Goal: Check status: Check status

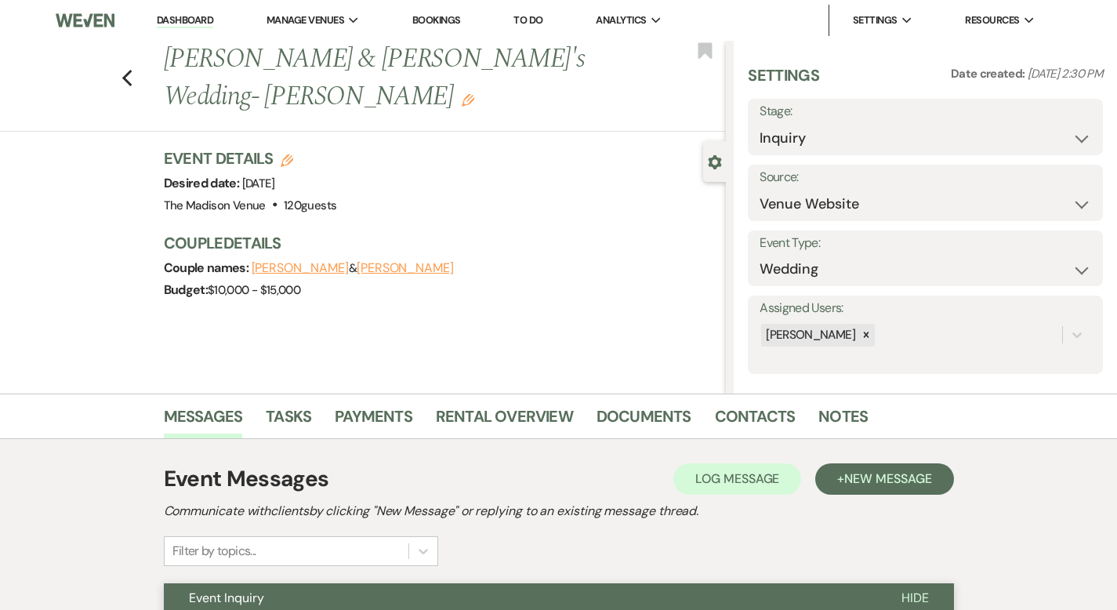
select select "5"
click at [187, 18] on link "Dashboard" at bounding box center [185, 20] width 56 height 15
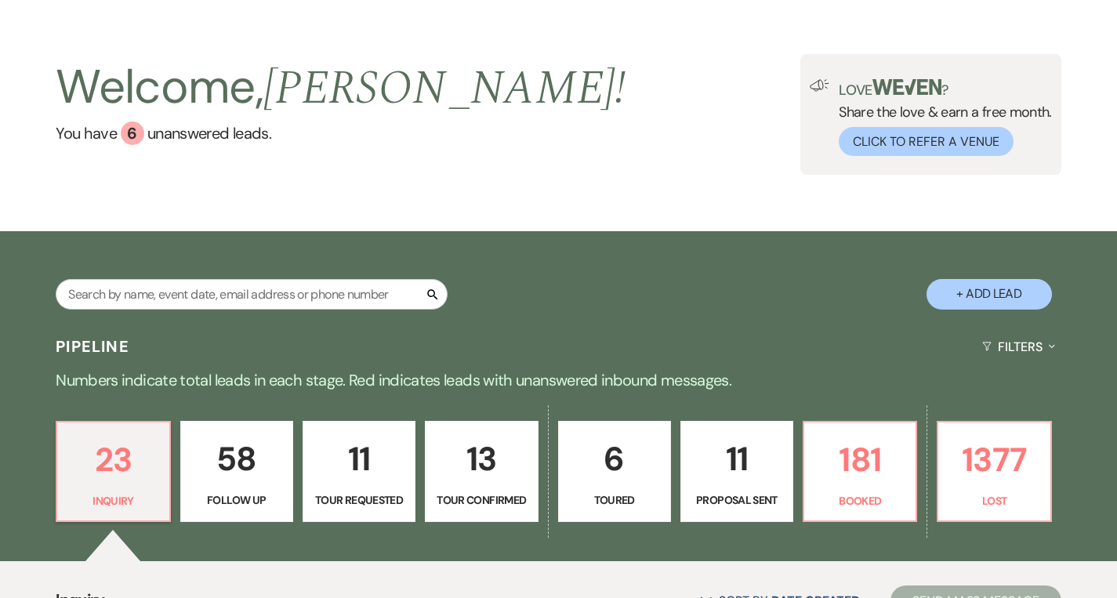
scroll to position [85, 0]
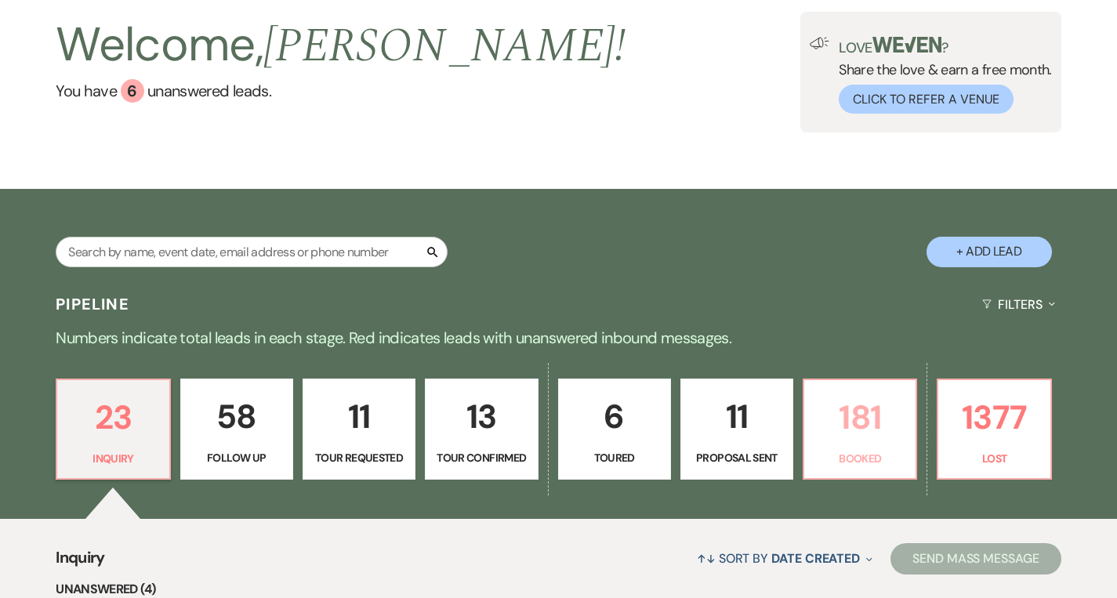
click at [860, 413] on p "181" at bounding box center [860, 417] width 93 height 53
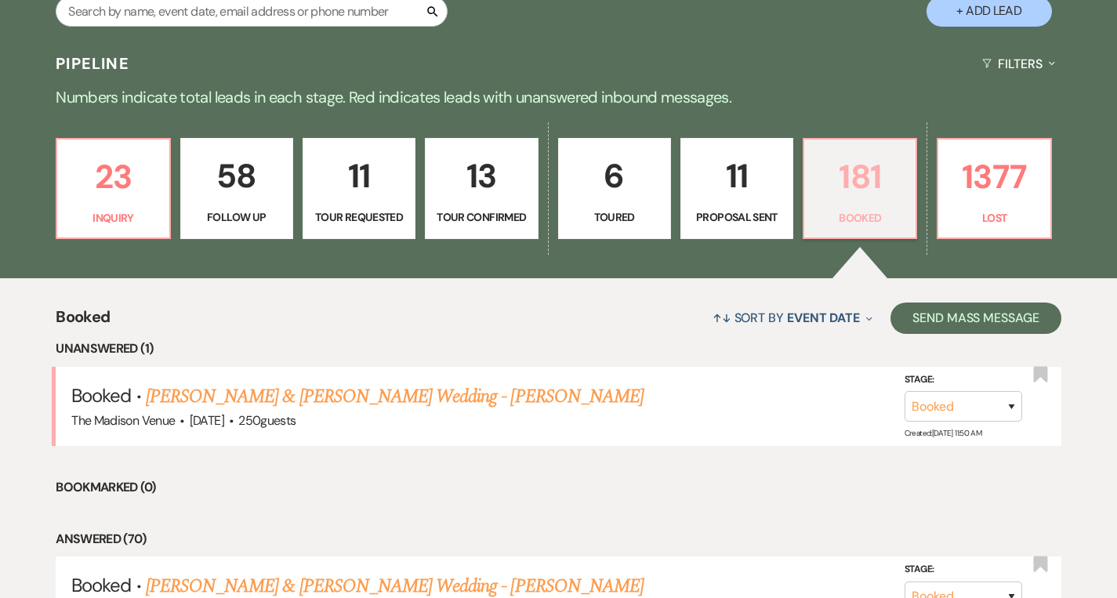
scroll to position [419, 0]
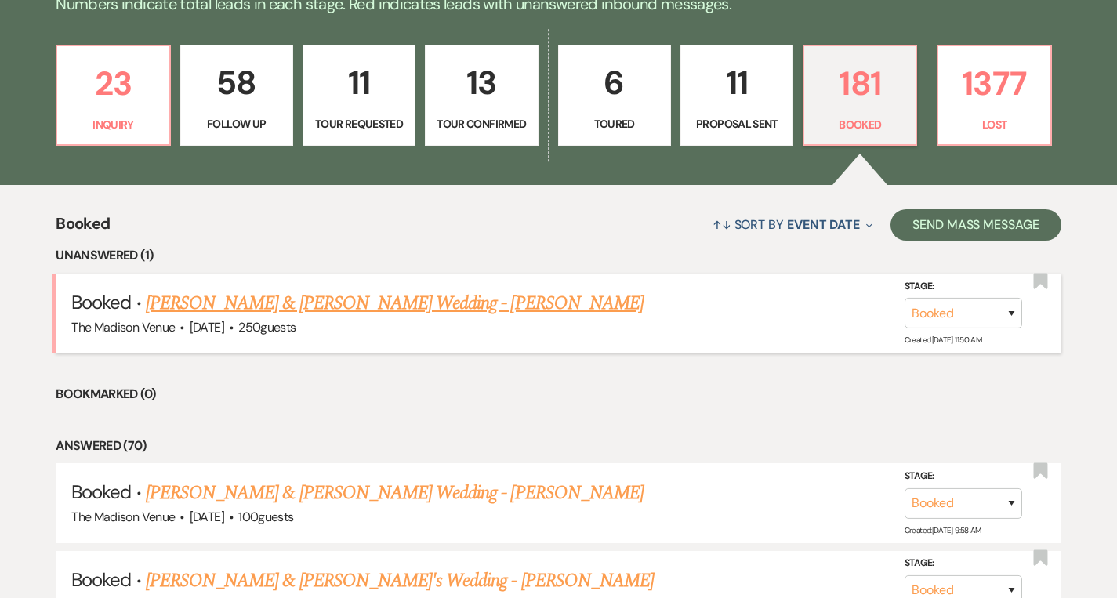
click at [416, 305] on link "[PERSON_NAME] & [PERSON_NAME] Wedding - [PERSON_NAME]" at bounding box center [395, 303] width 498 height 28
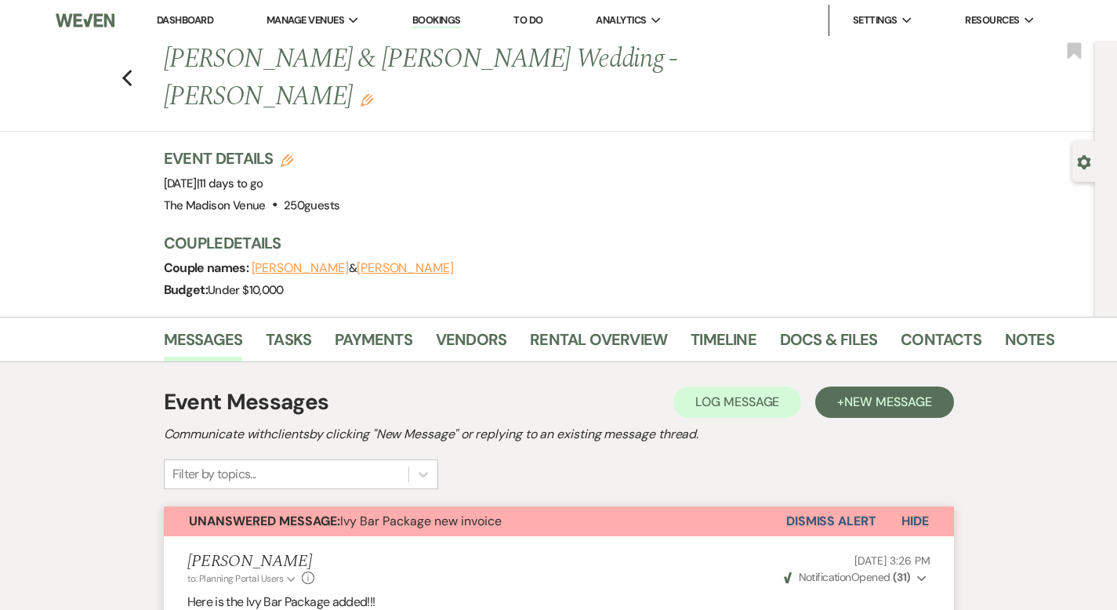
click at [874, 507] on button "Dismiss Alert" at bounding box center [831, 522] width 90 height 30
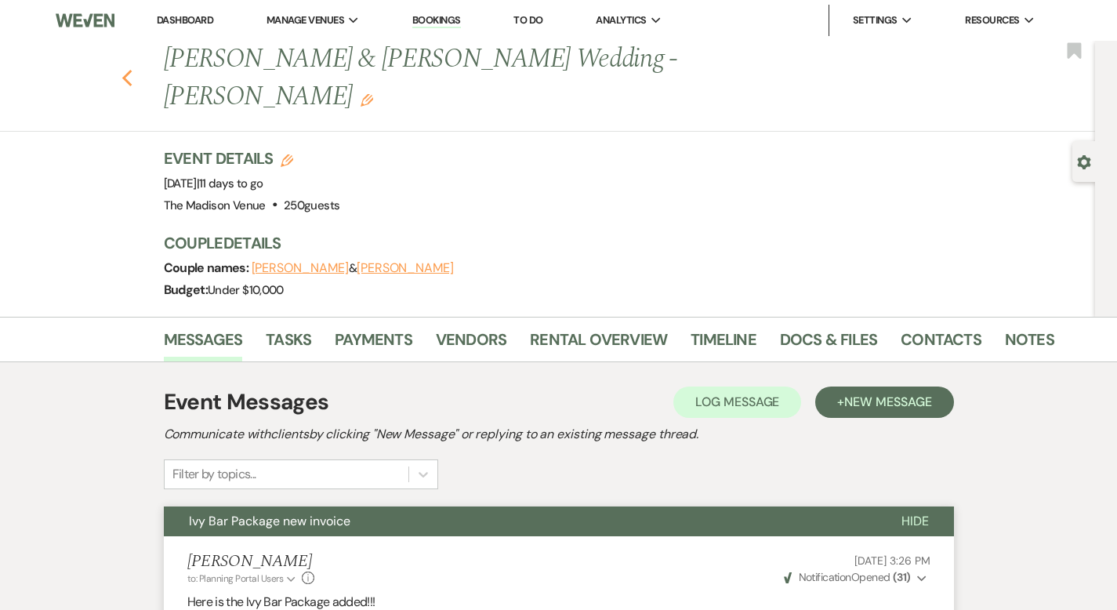
click at [122, 70] on use "button" at bounding box center [127, 78] width 10 height 17
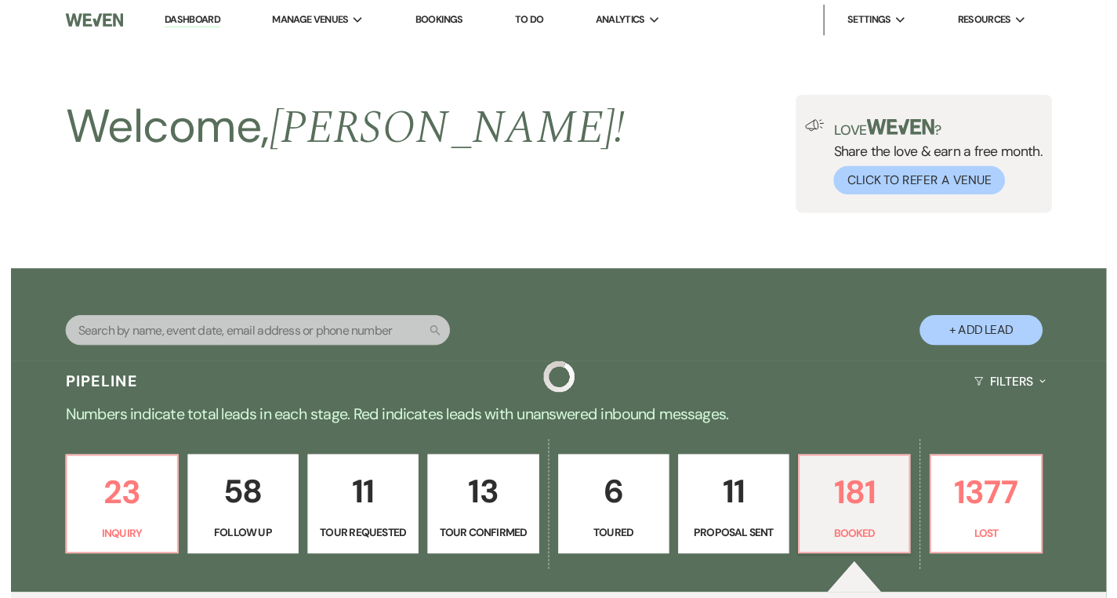
scroll to position [419, 0]
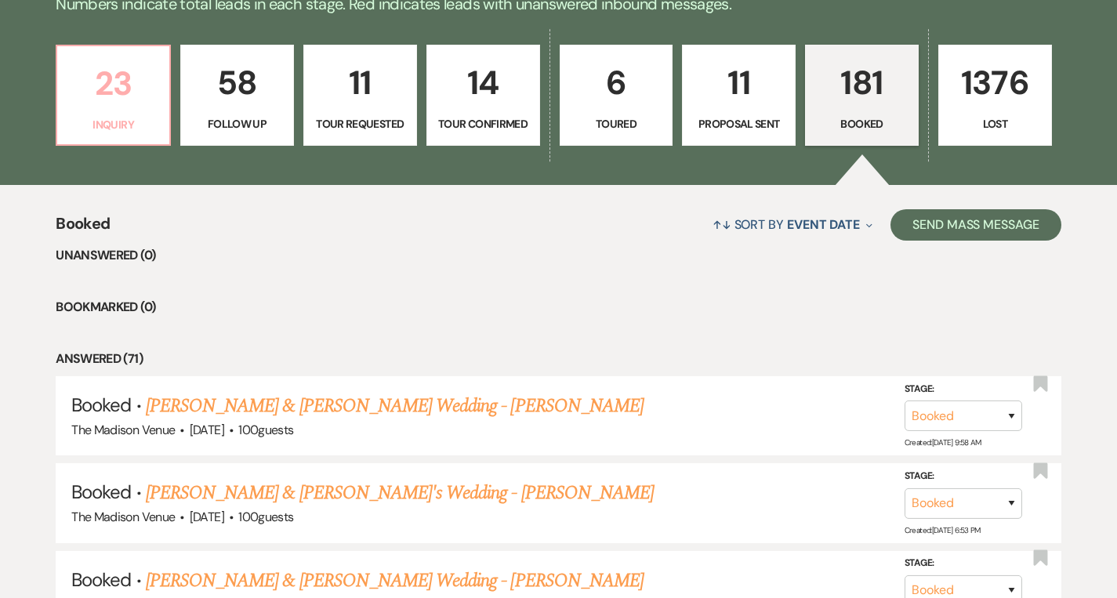
click at [152, 103] on p "23" at bounding box center [113, 83] width 93 height 53
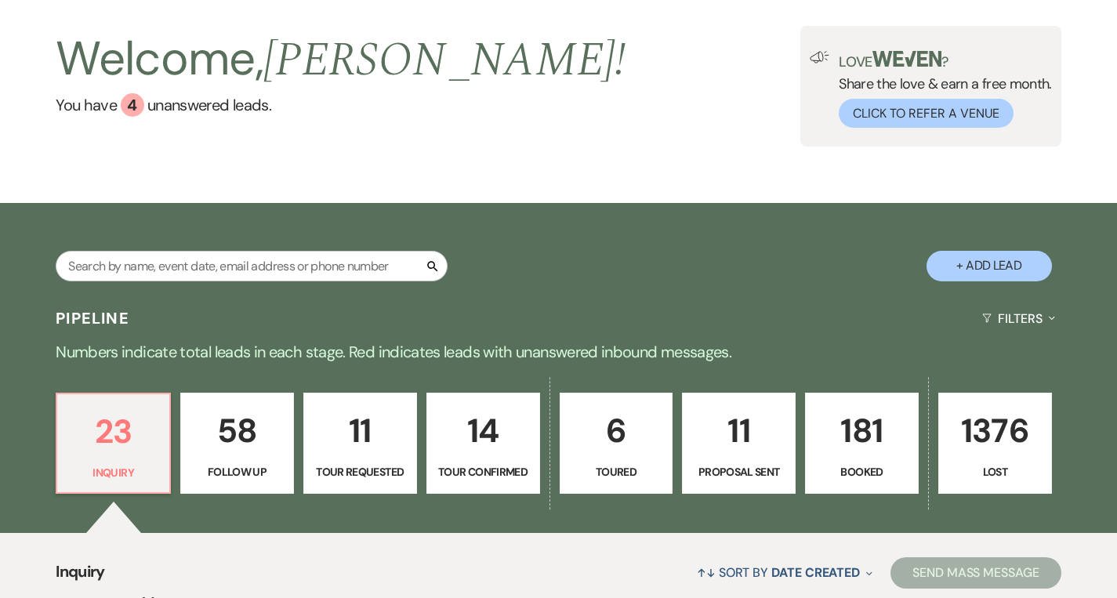
scroll to position [1073, 0]
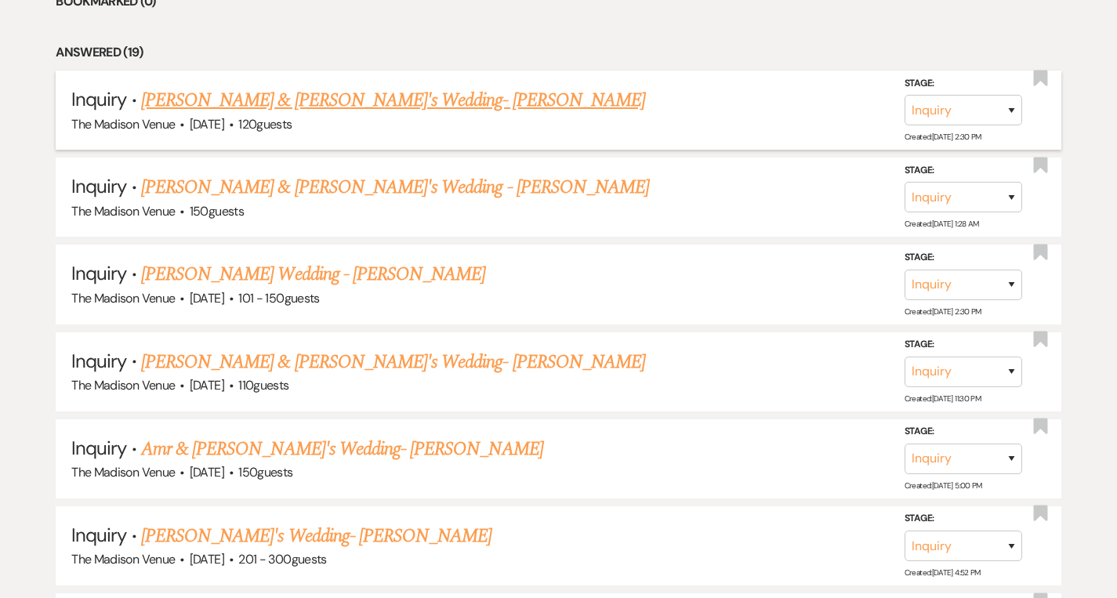
click at [294, 100] on link "[PERSON_NAME] & [PERSON_NAME]'s Wedding- [PERSON_NAME]" at bounding box center [393, 100] width 504 height 28
select select "5"
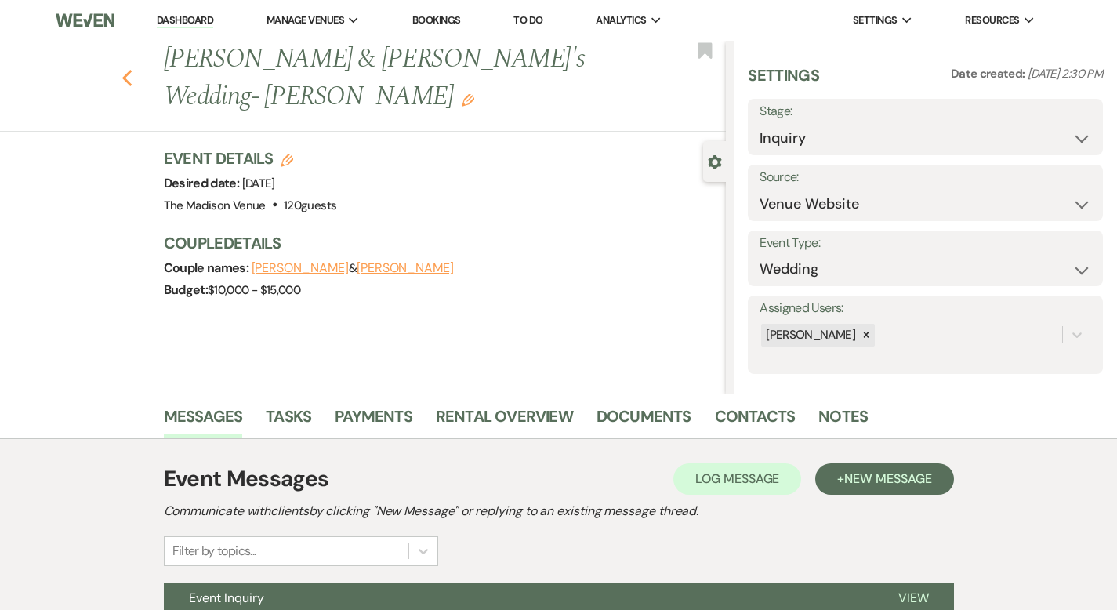
click at [122, 70] on use "button" at bounding box center [127, 78] width 10 height 17
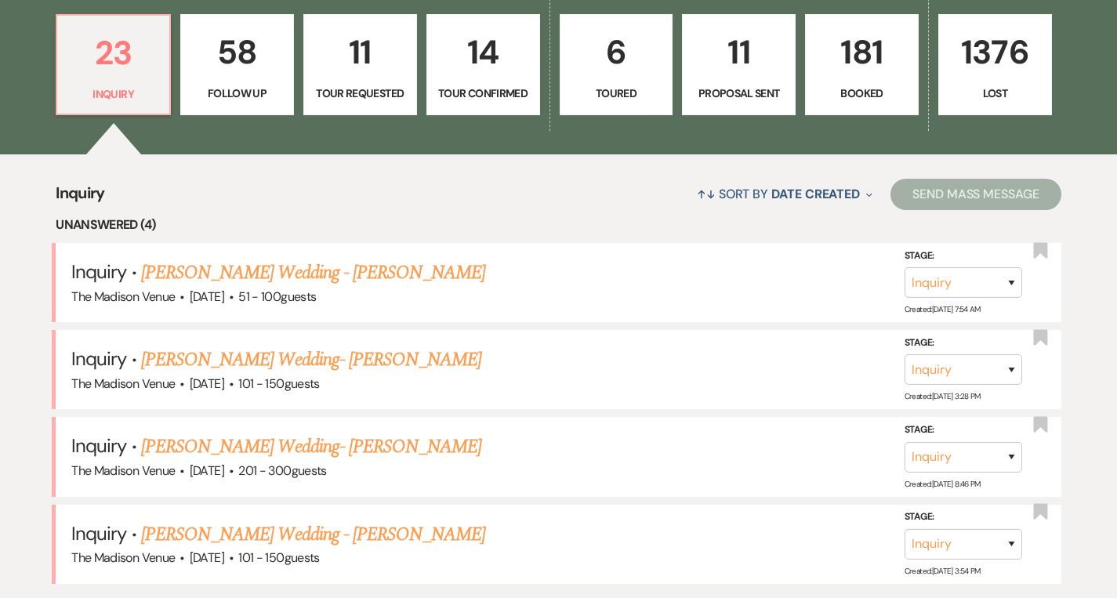
scroll to position [449, 0]
click at [332, 263] on link "[PERSON_NAME] Wedding - [PERSON_NAME]" at bounding box center [313, 273] width 344 height 28
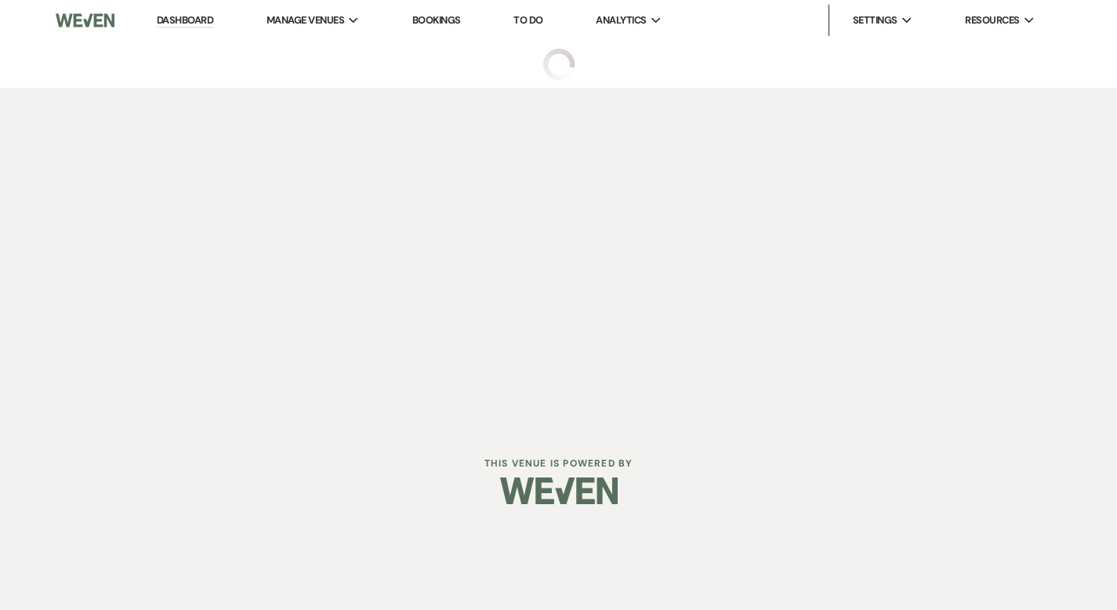
select select "2"
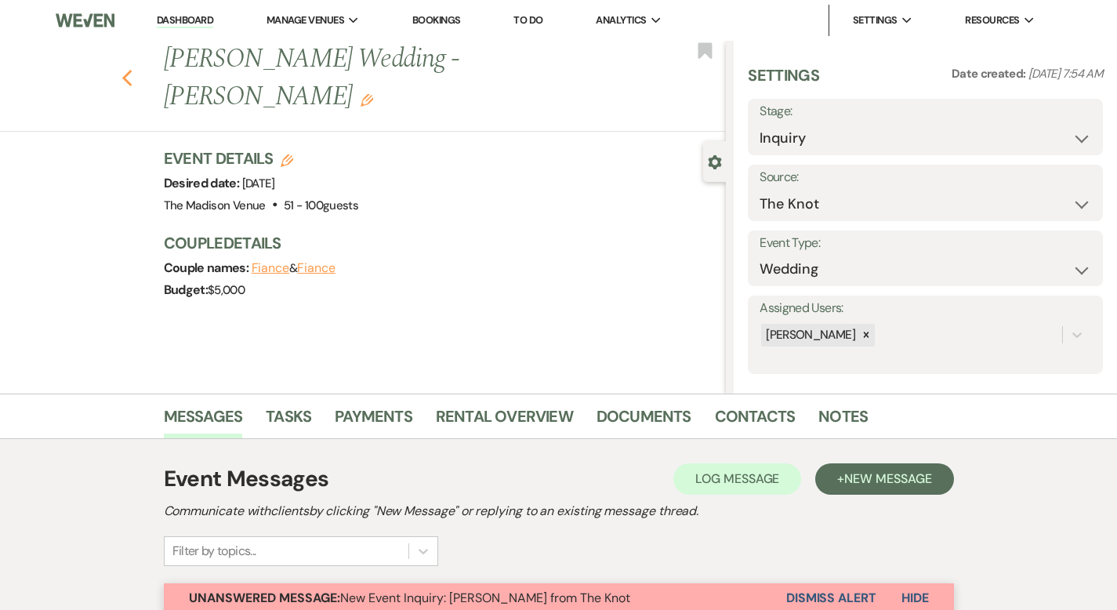
click at [122, 69] on icon "Previous" at bounding box center [128, 78] width 12 height 19
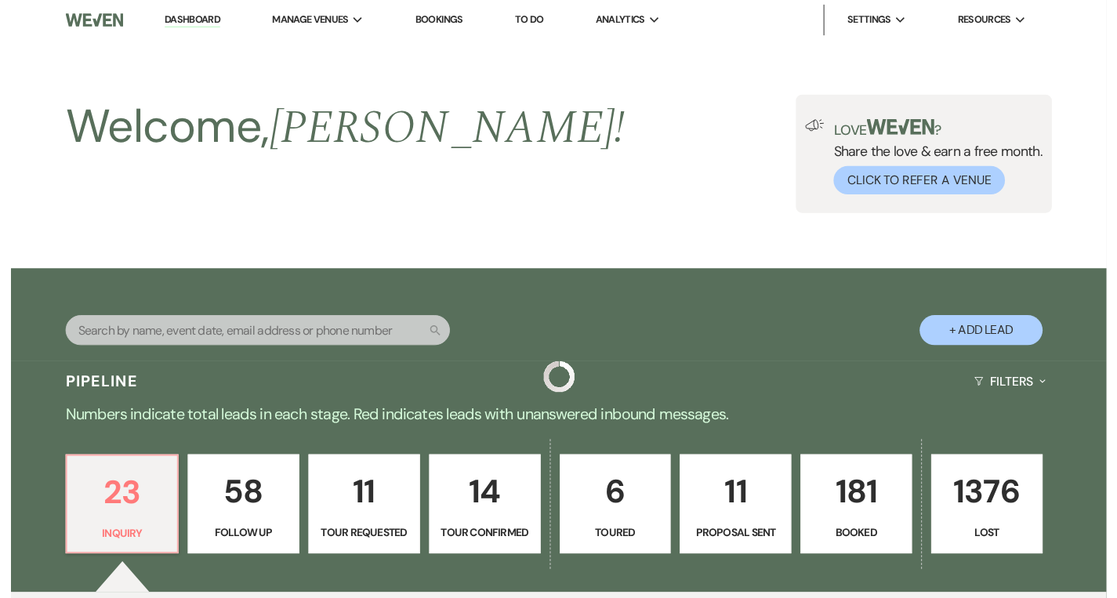
scroll to position [449, 0]
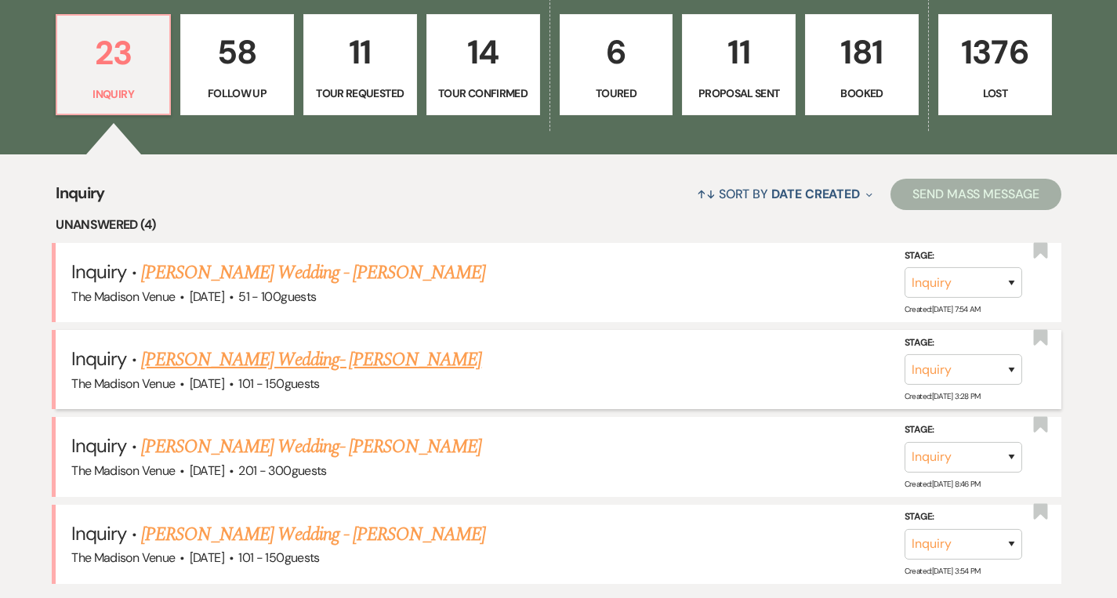
click at [307, 351] on link "[PERSON_NAME] Wedding- [PERSON_NAME]" at bounding box center [311, 360] width 340 height 28
select select "2"
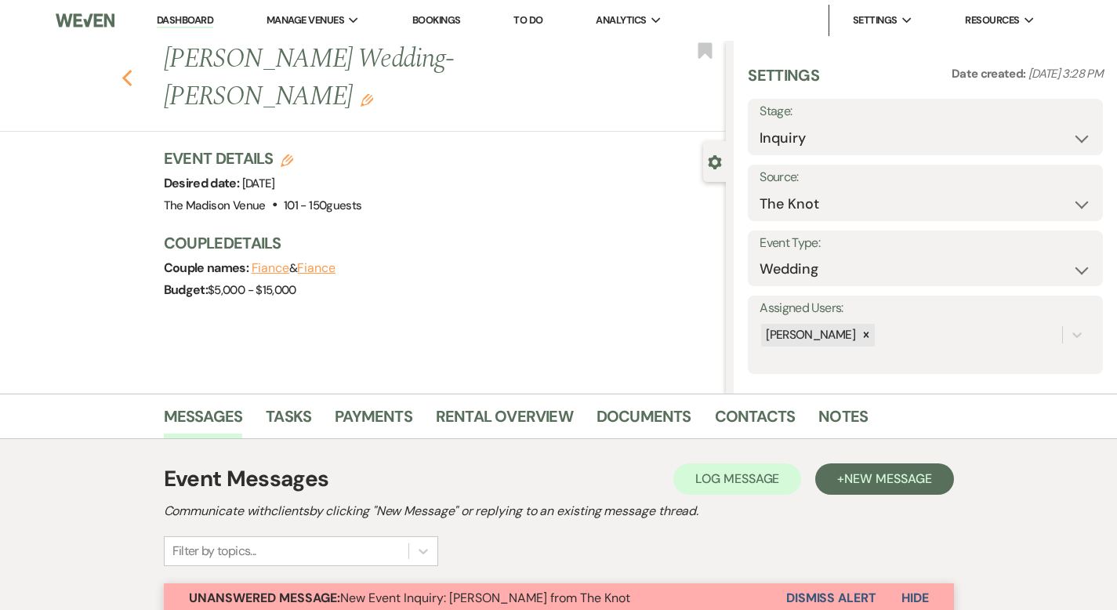
click at [122, 69] on icon "Previous" at bounding box center [128, 78] width 12 height 19
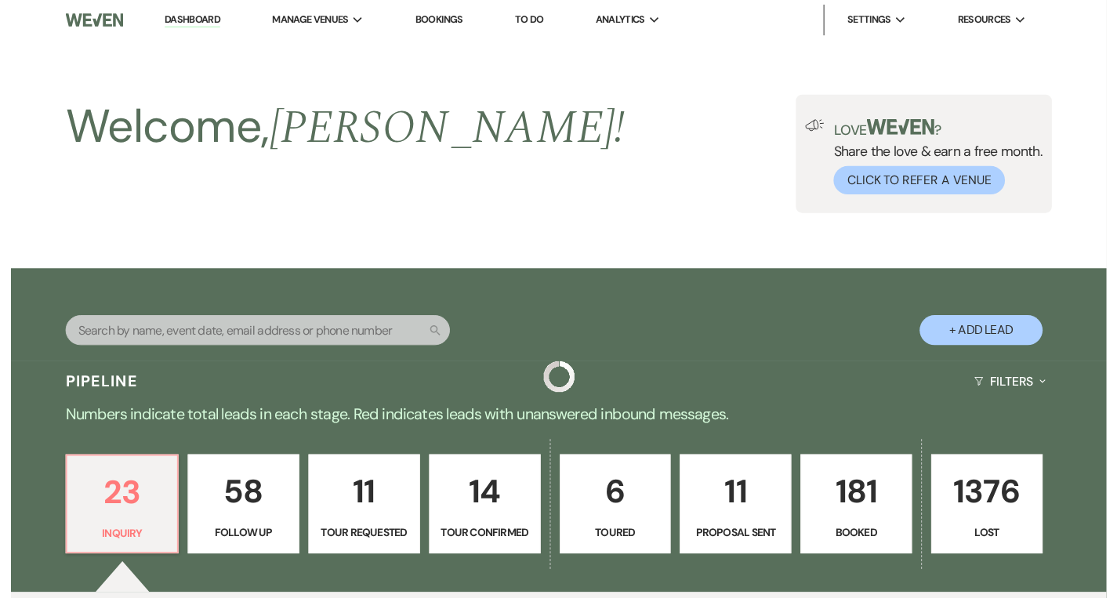
scroll to position [449, 0]
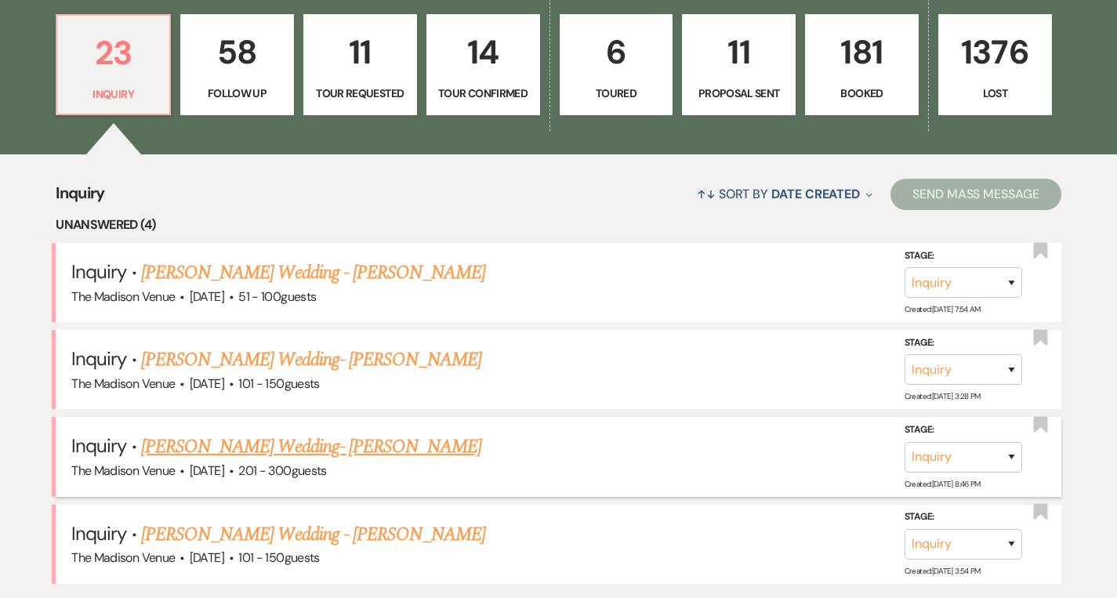
click at [288, 443] on link "[PERSON_NAME] Wedding- [PERSON_NAME]" at bounding box center [311, 447] width 340 height 28
select select "2"
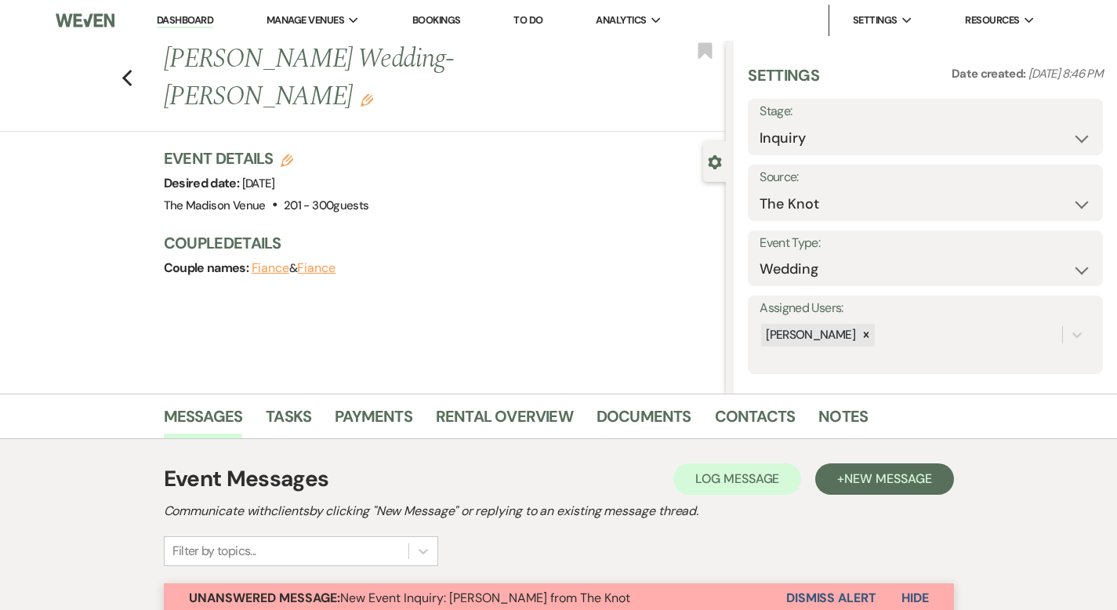
click at [78, 71] on div "Previous [PERSON_NAME] Wedding- [PERSON_NAME] Edit Bookmark" at bounding box center [359, 86] width 734 height 91
click at [122, 70] on use "button" at bounding box center [127, 78] width 10 height 17
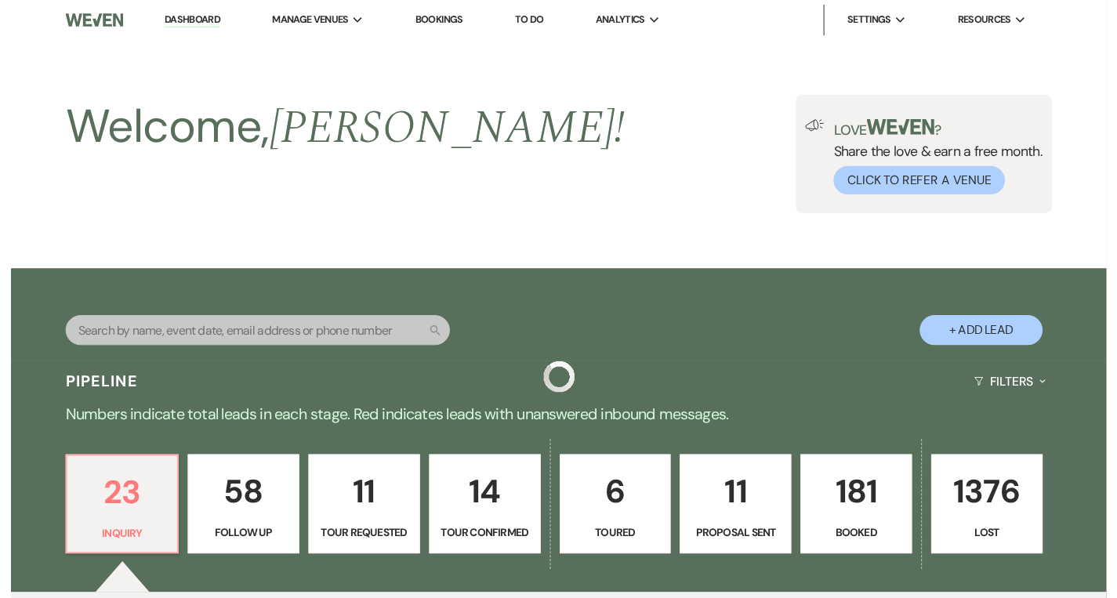
scroll to position [449, 0]
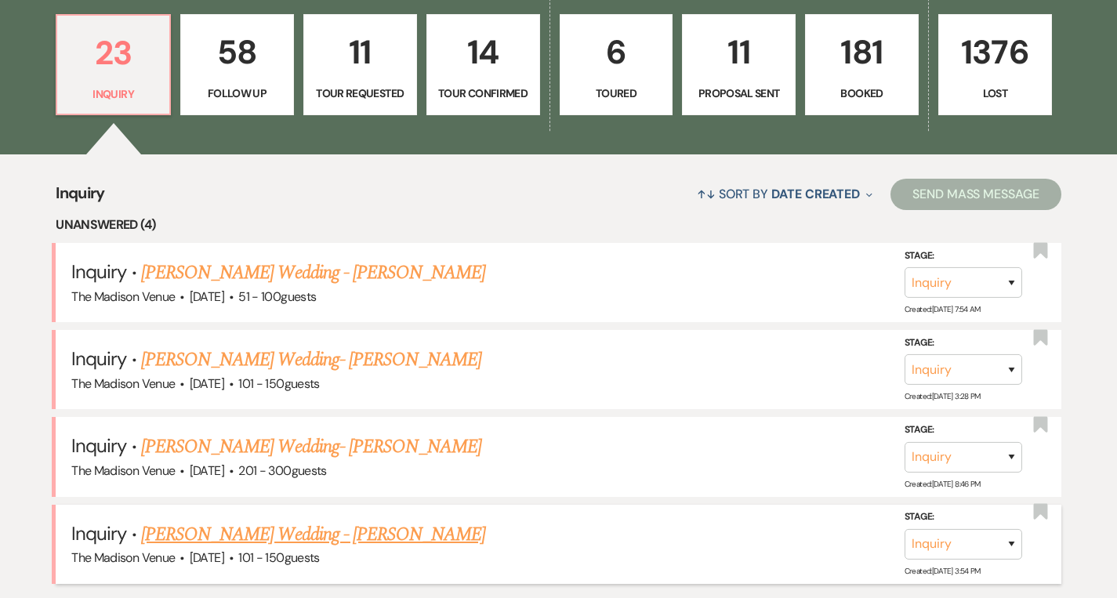
click at [266, 530] on link "[PERSON_NAME] Wedding - [PERSON_NAME]" at bounding box center [313, 535] width 344 height 28
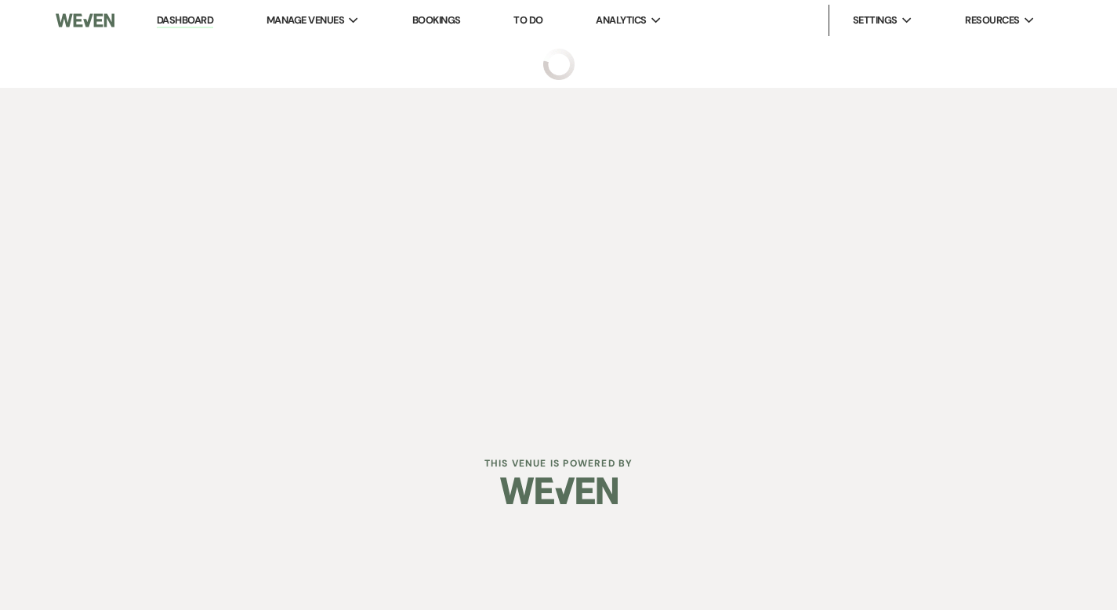
select select "2"
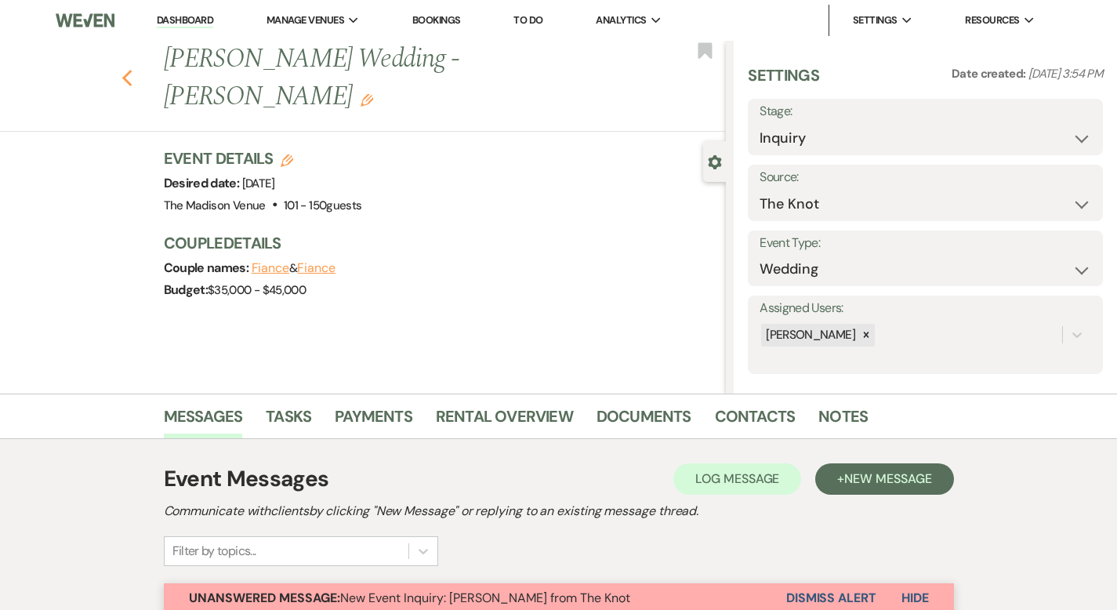
click at [122, 69] on icon "Previous" at bounding box center [128, 78] width 12 height 19
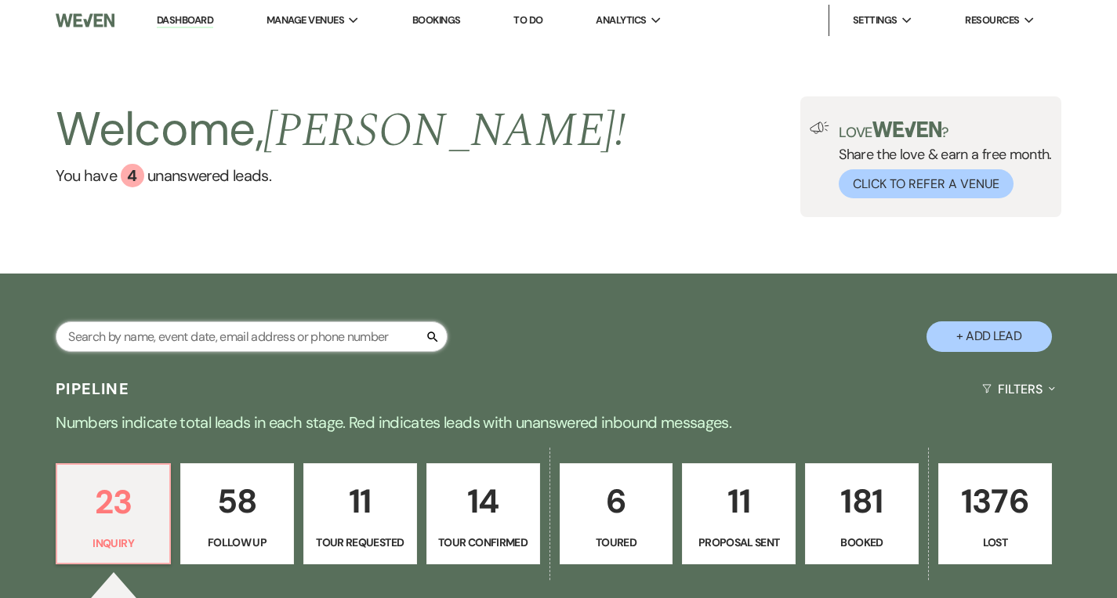
click at [174, 335] on input "text" at bounding box center [252, 336] width 392 height 31
type input "kayla"
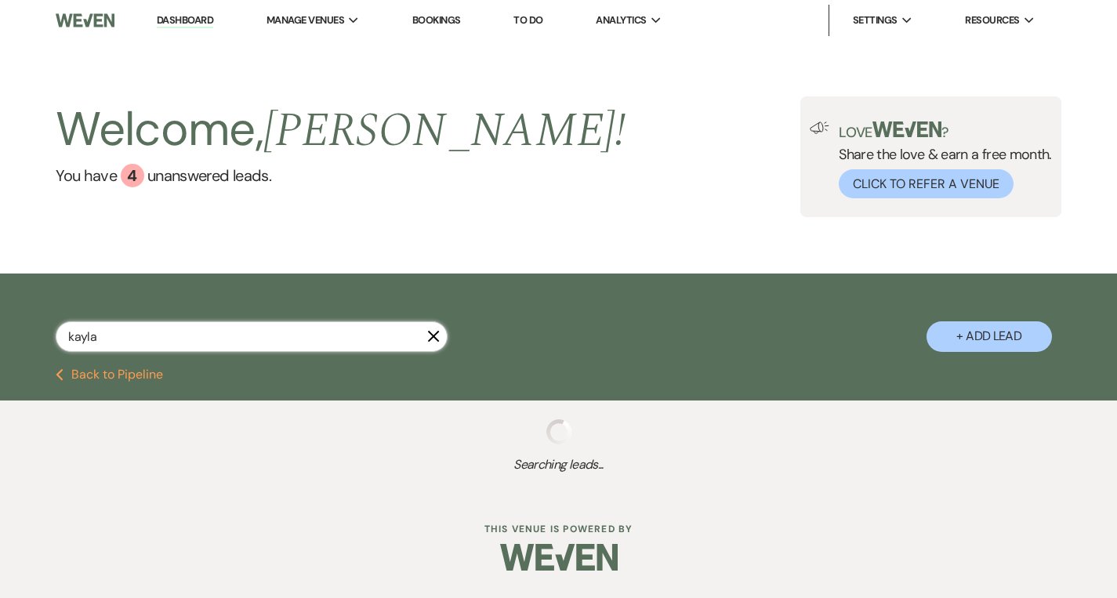
select select "8"
select select "5"
select select "8"
select select "5"
select select "8"
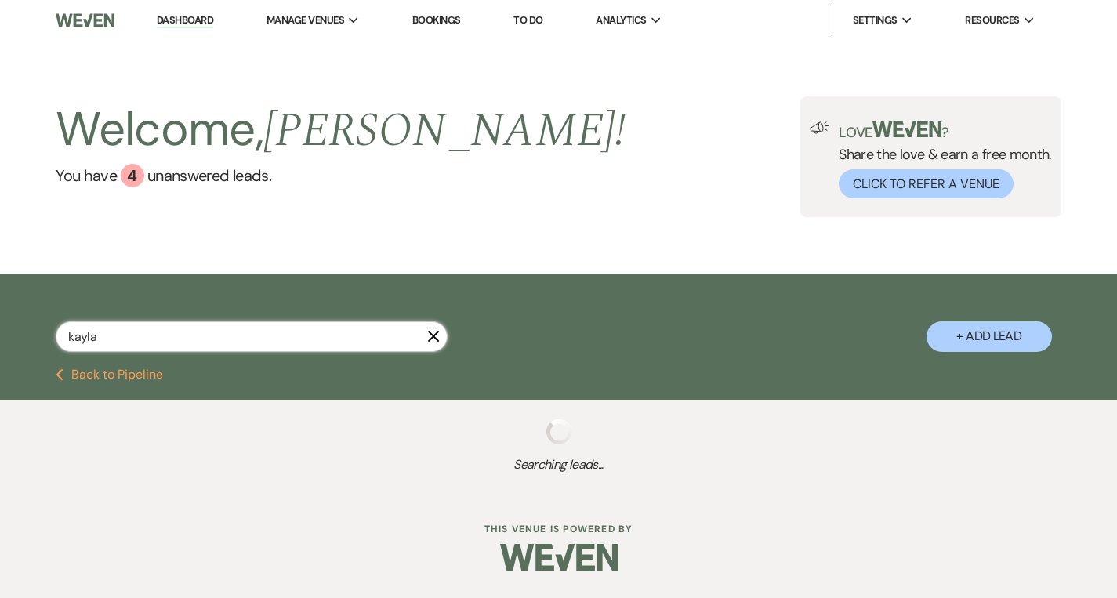
select select "5"
select select "8"
select select "5"
select select "8"
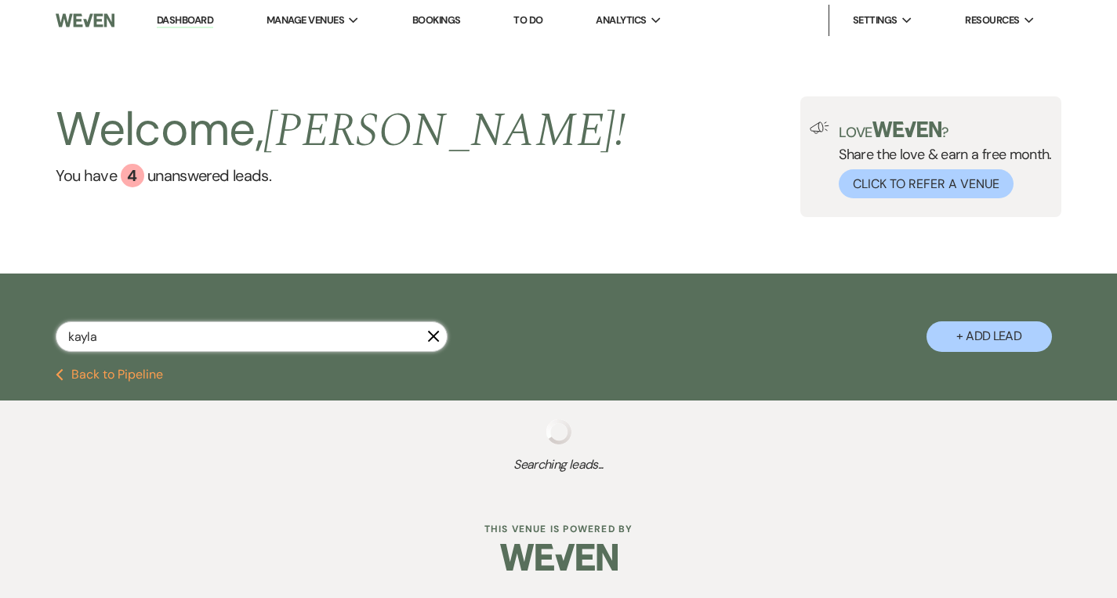
select select "10"
select select "8"
select select "1"
select select "8"
select select "6"
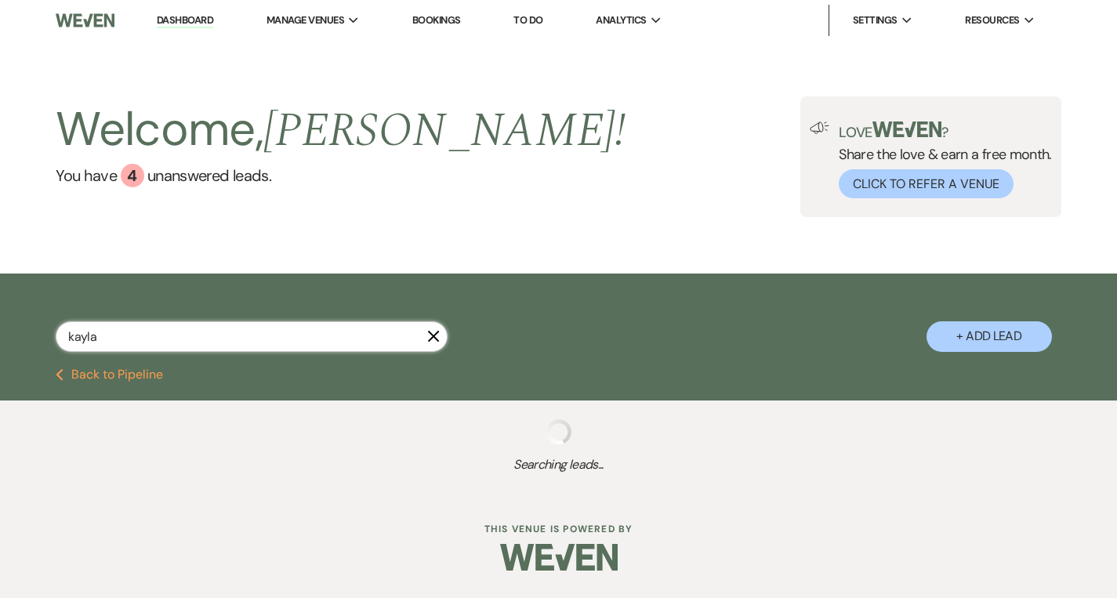
select select "8"
select select "1"
select select "8"
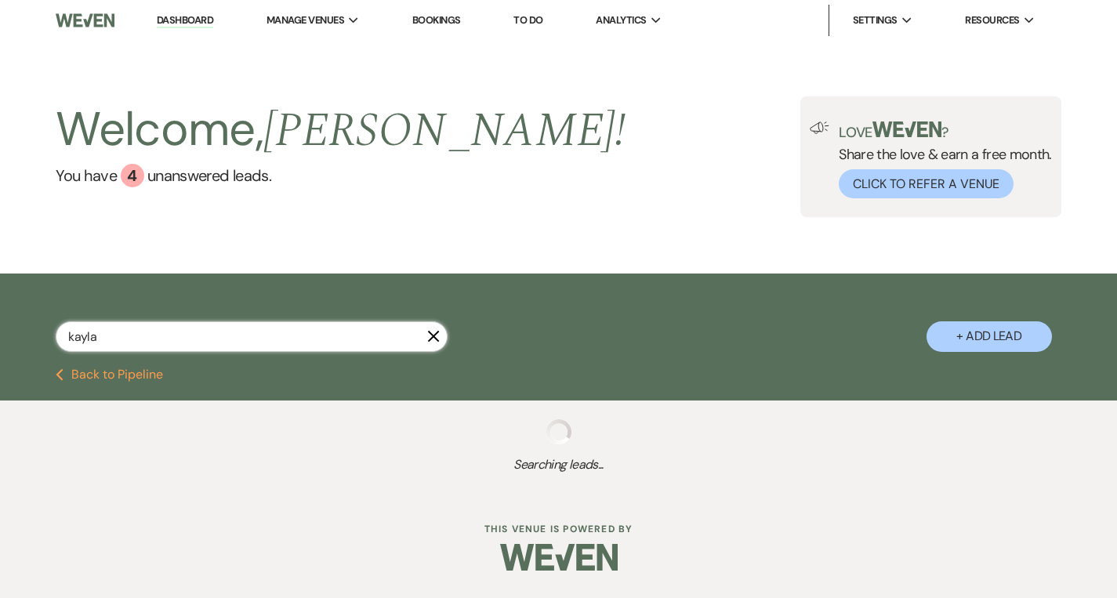
select select "5"
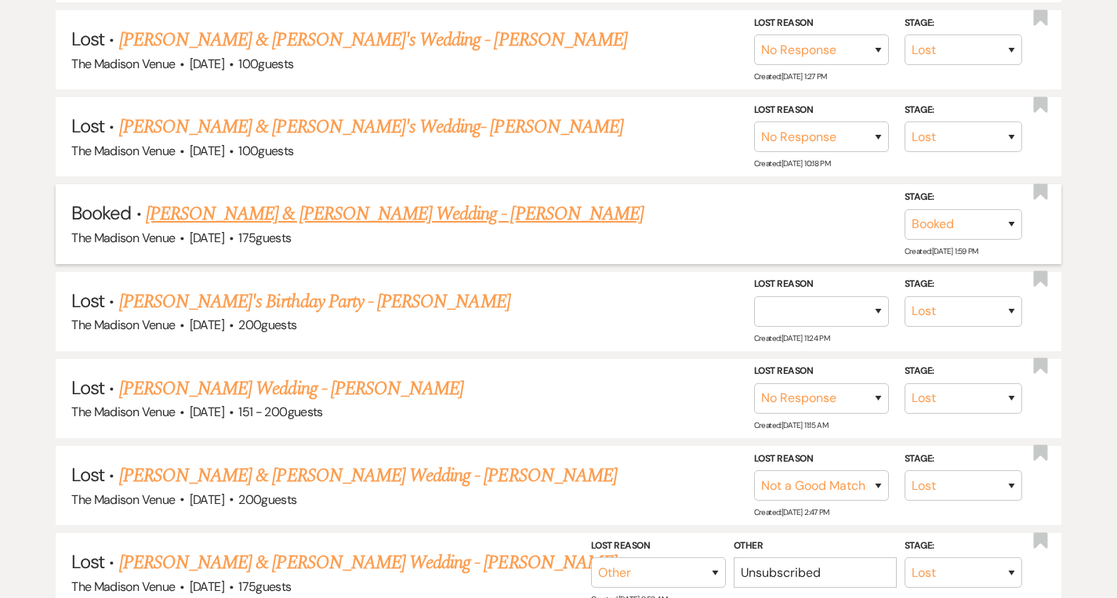
scroll to position [507, 0]
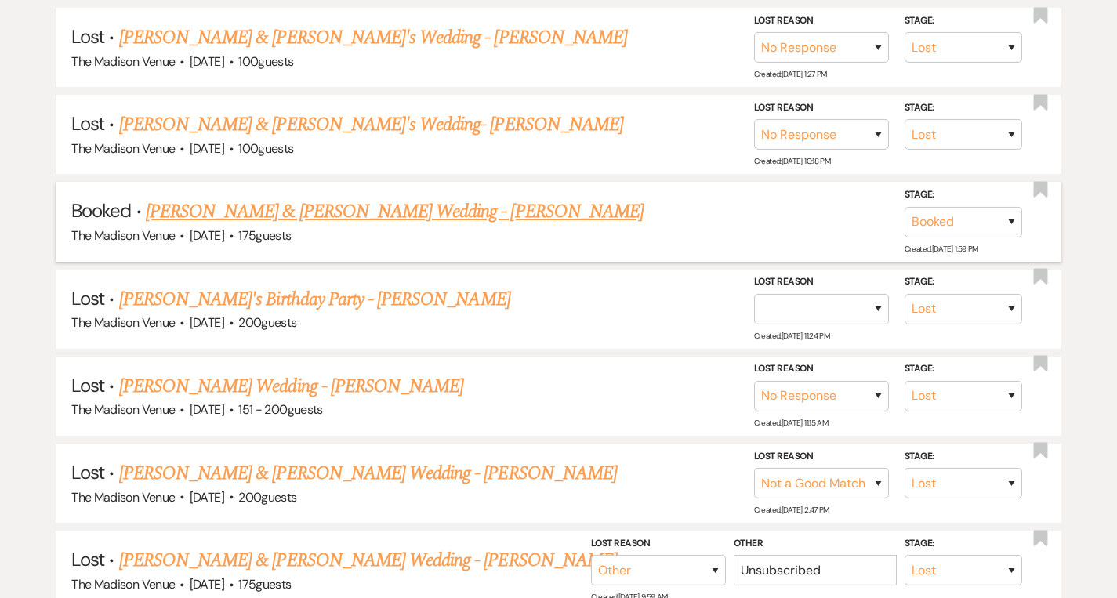
type input "kayla"
click at [274, 227] on span "175 guests" at bounding box center [264, 235] width 53 height 16
click at [274, 212] on link "[PERSON_NAME] & [PERSON_NAME] Wedding - [PERSON_NAME]" at bounding box center [395, 212] width 498 height 28
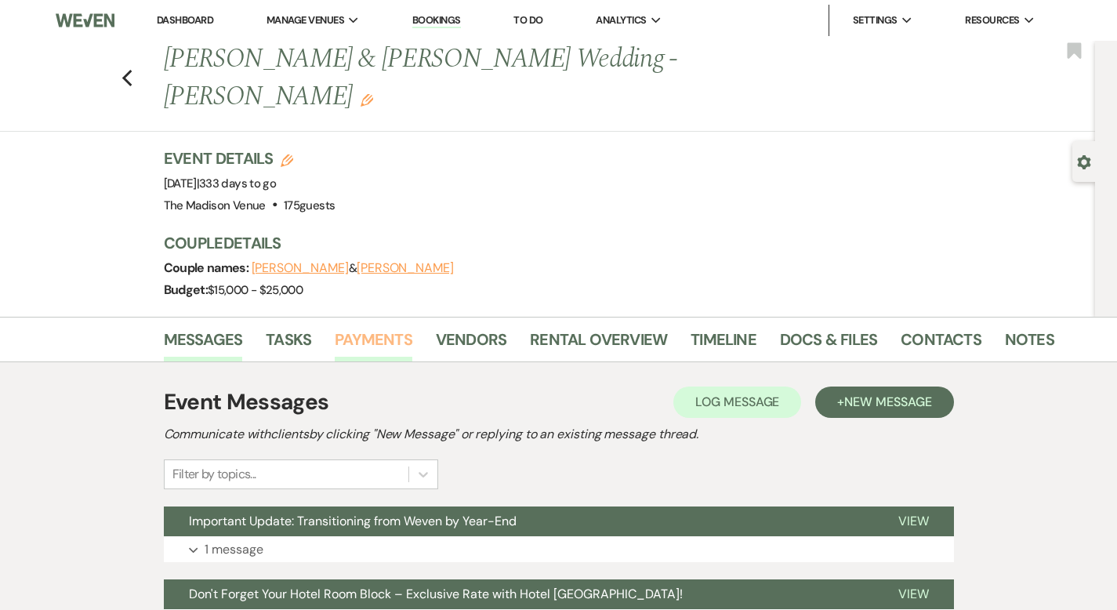
click at [339, 327] on link "Payments" at bounding box center [374, 344] width 78 height 35
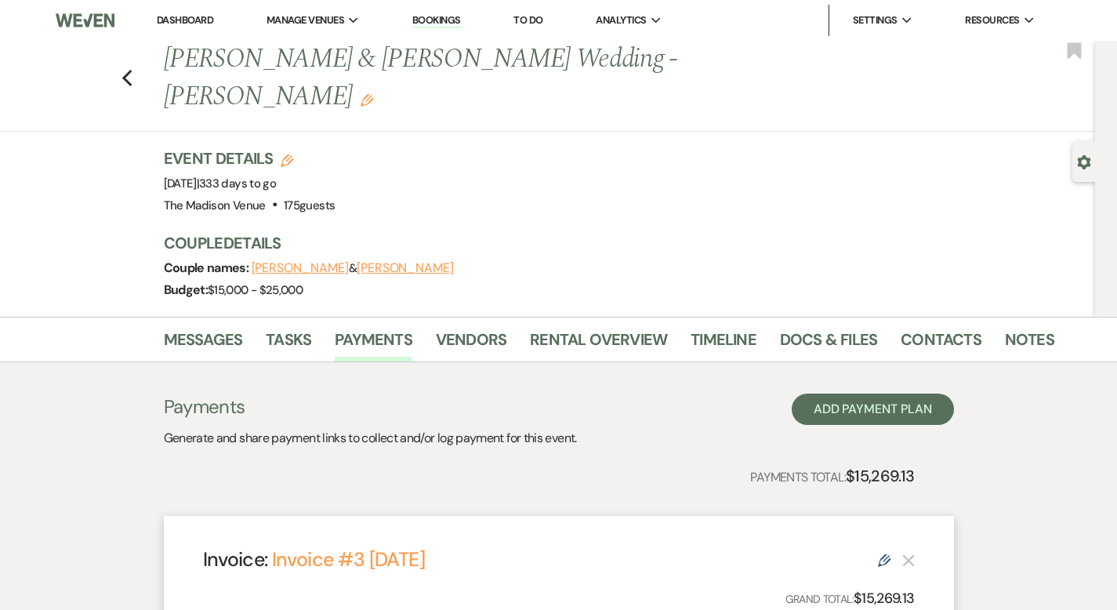
click at [193, 19] on link "Dashboard" at bounding box center [185, 19] width 56 height 13
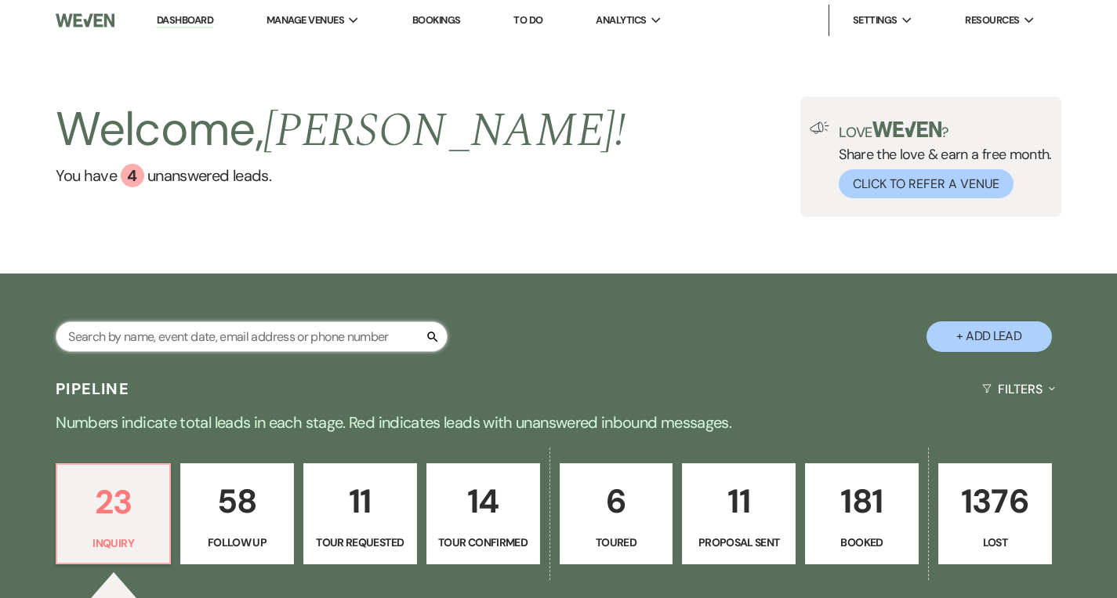
click at [228, 333] on input "text" at bounding box center [252, 336] width 392 height 31
type input "ka"
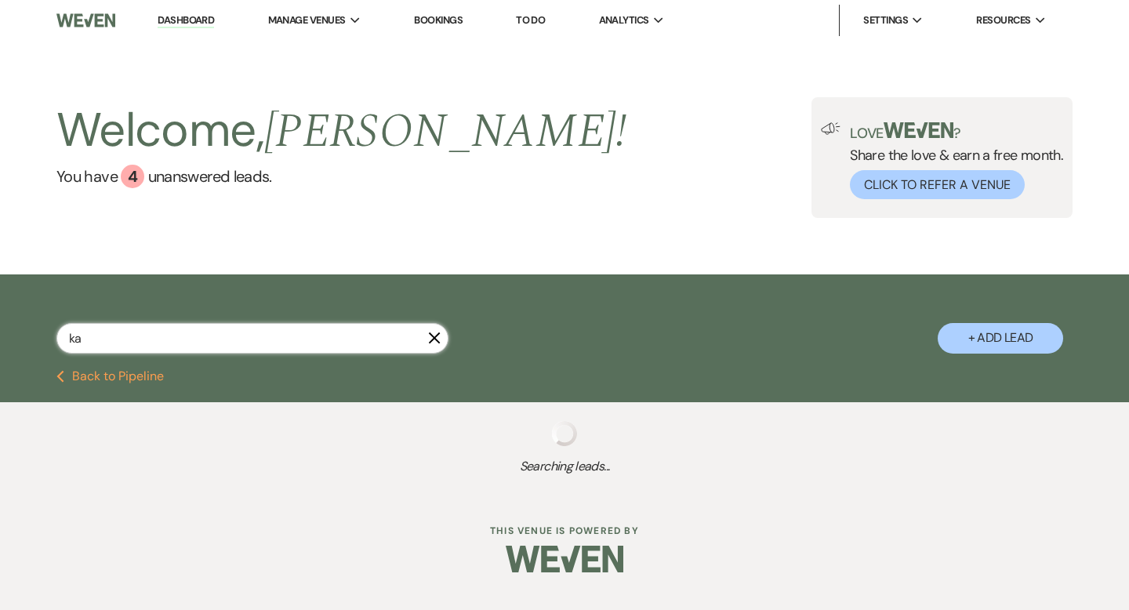
select select "6"
select select "8"
select select "7"
select select "8"
select select "6"
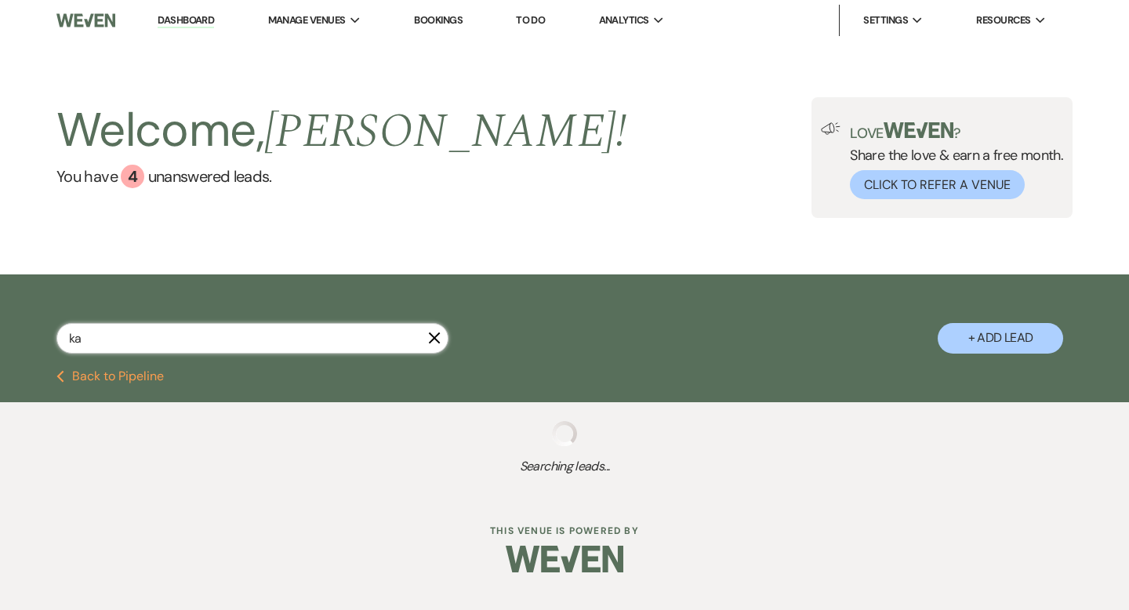
select select "9"
select select "8"
select select "1"
select select "9"
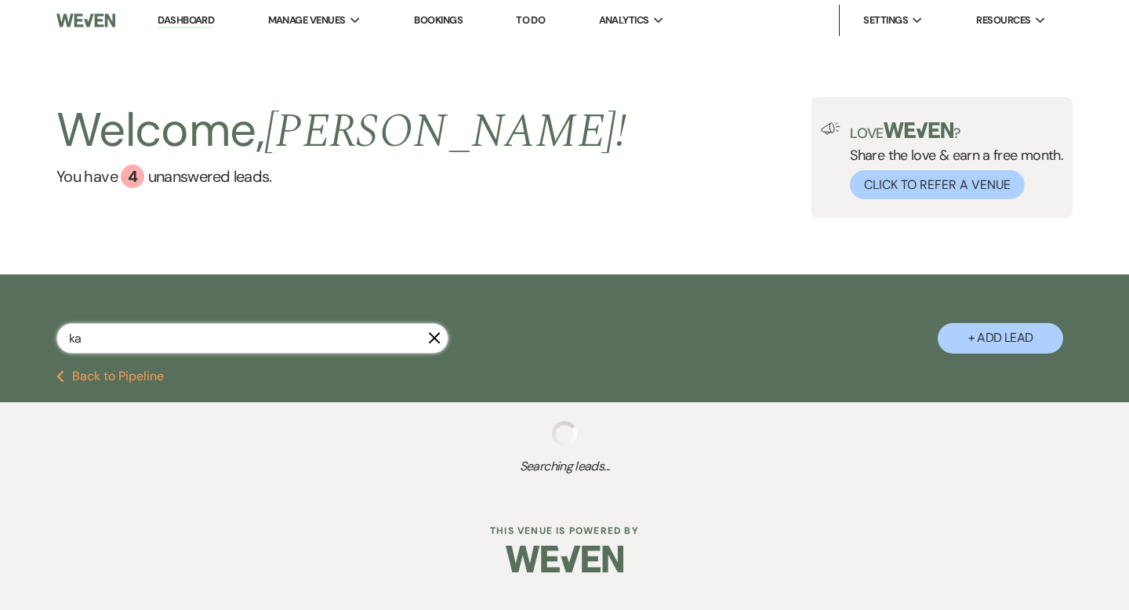
select select "8"
select select "5"
select select "9"
select select "8"
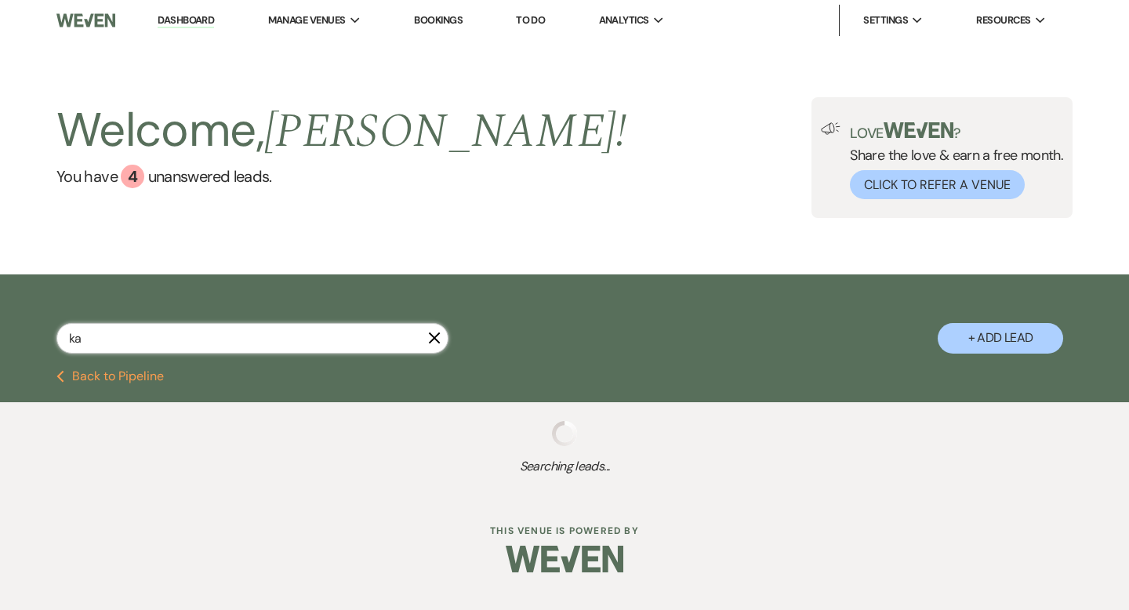
select select "5"
select select "8"
select select "5"
select select "8"
select select "5"
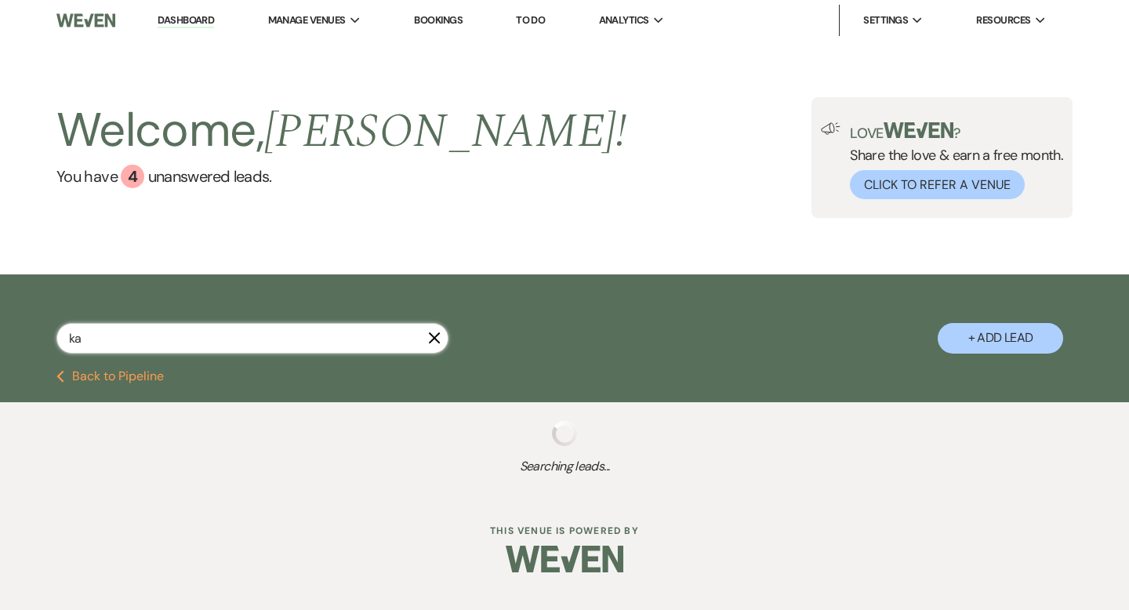
select select "8"
select select "5"
select select "8"
select select "5"
select select "8"
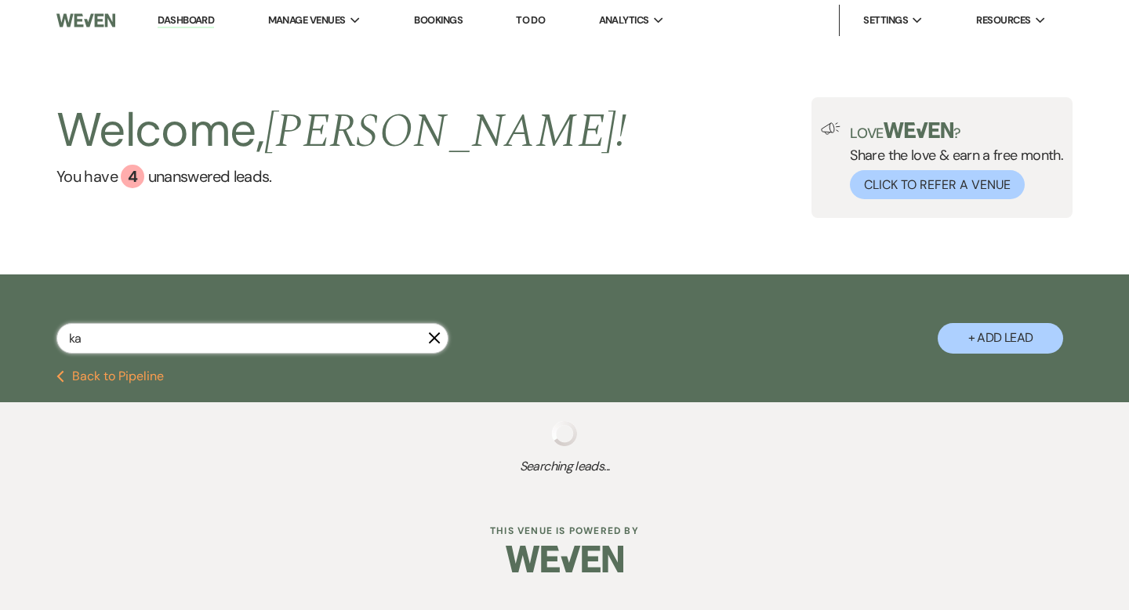
select select "7"
select select "8"
select select "5"
select select "8"
select select "5"
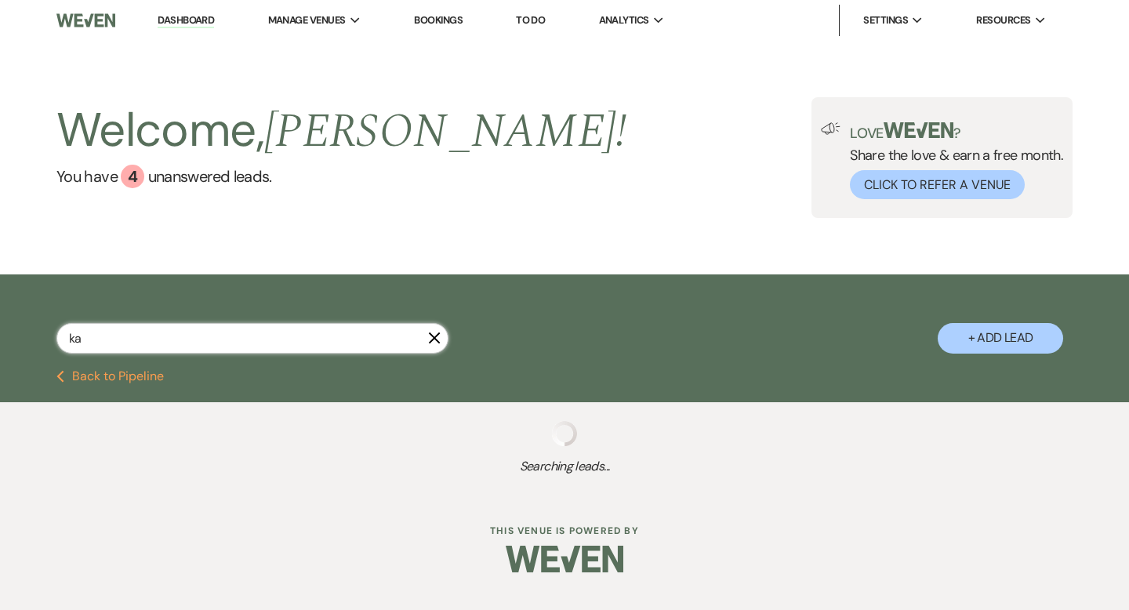
select select "8"
select select "1"
select select "8"
select select "5"
select select "8"
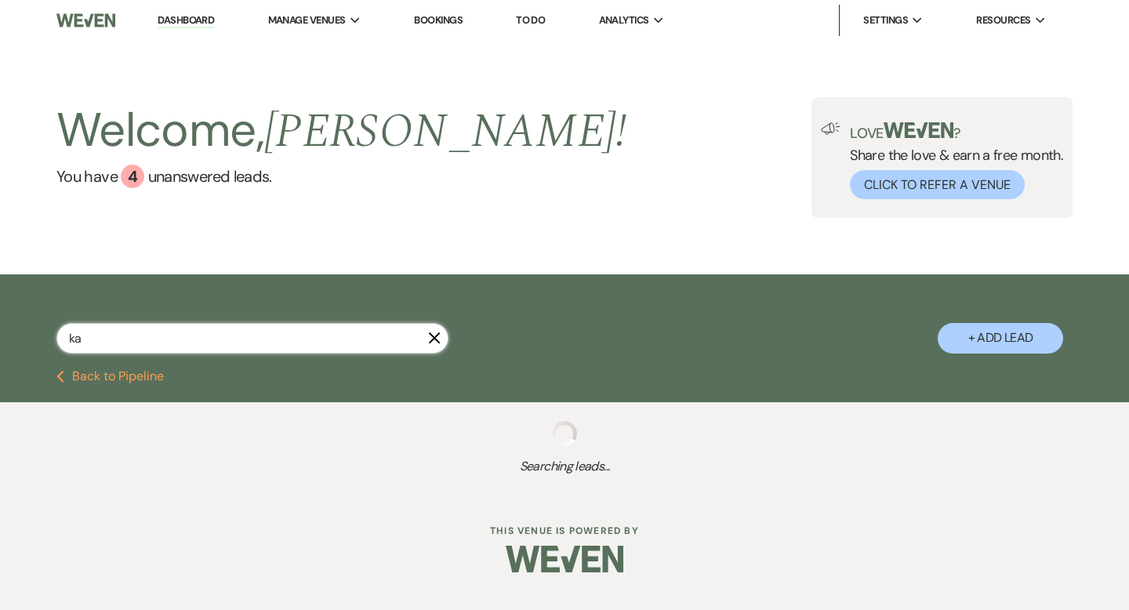
select select "10"
select select "8"
select select "5"
select select "8"
select select "7"
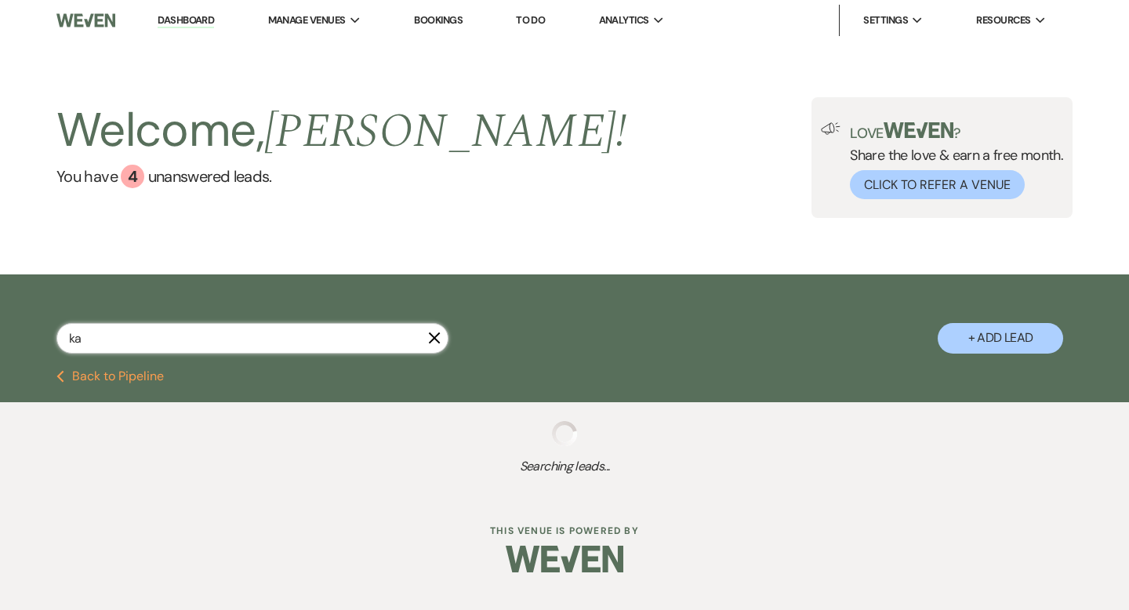
select select "8"
select select "5"
select select "8"
select select "5"
select select "8"
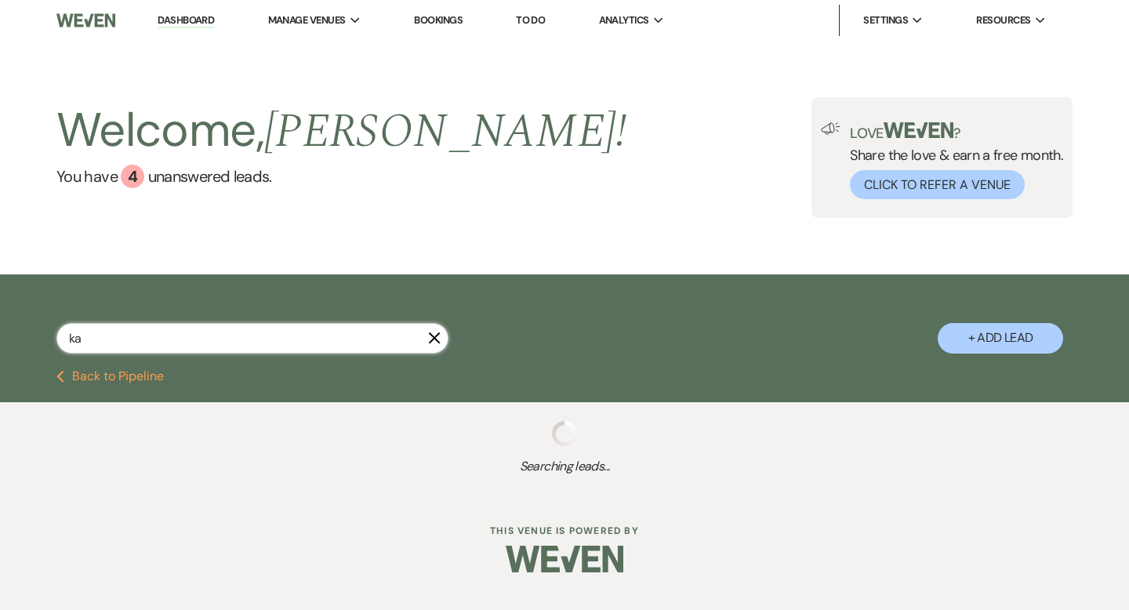
select select "5"
select select "8"
select select "10"
select select "8"
select select "5"
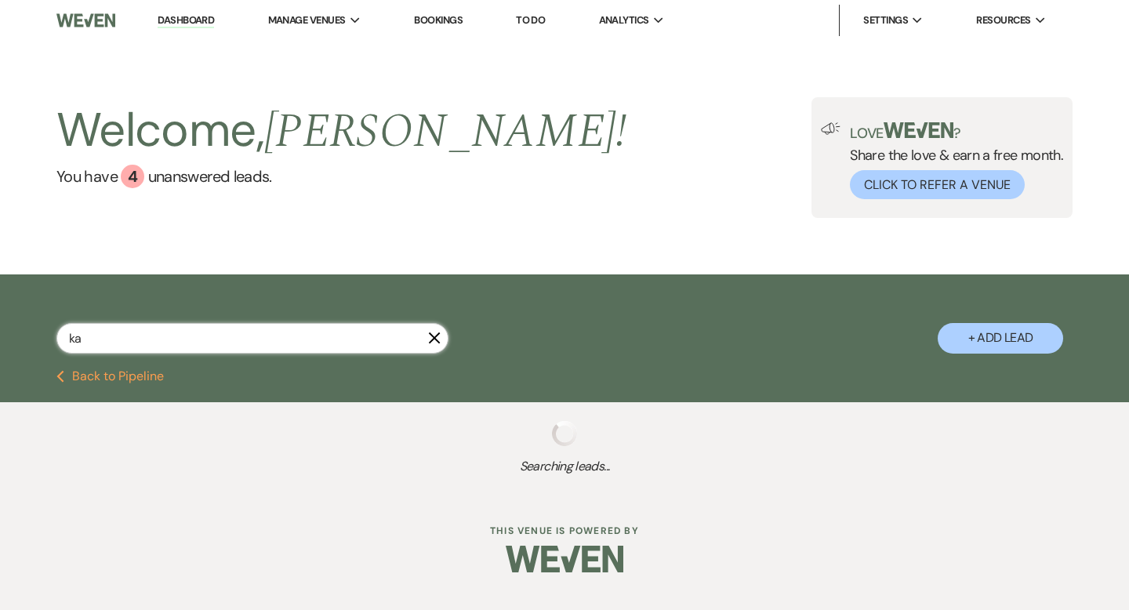
select select "8"
select select "1"
select select "8"
select select "11"
select select "8"
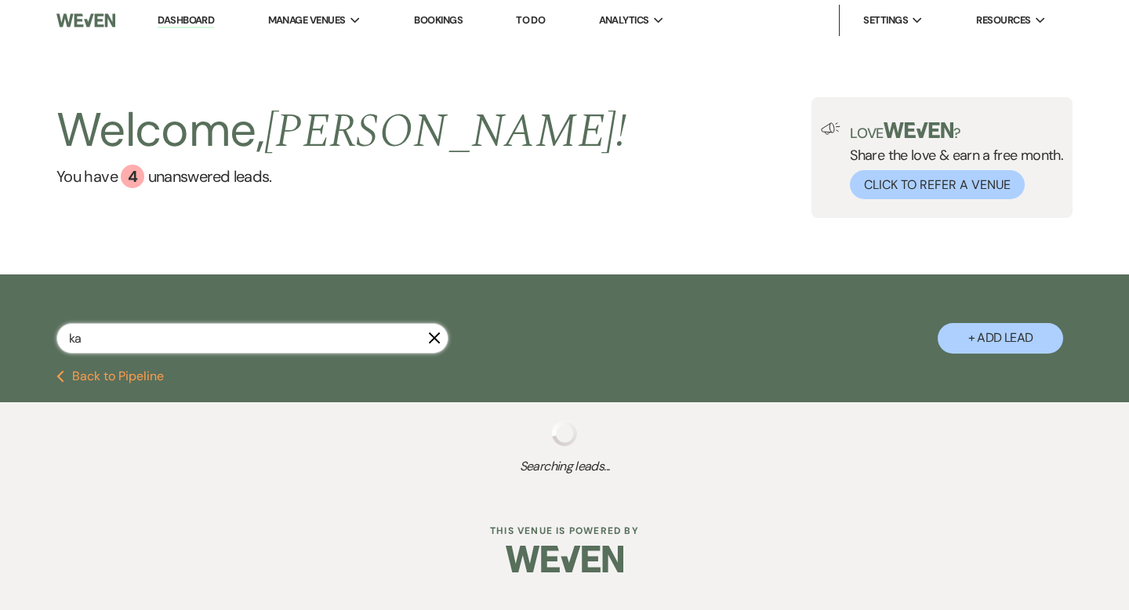
select select "6"
select select "8"
select select "6"
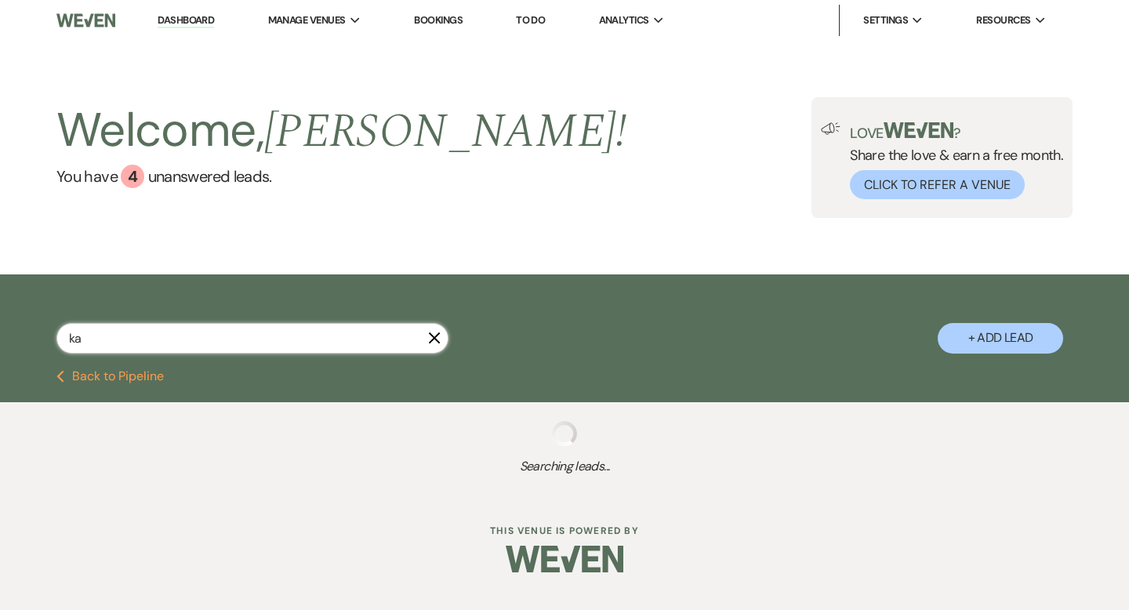
select select "8"
select select "5"
select select "8"
select select "5"
select select "8"
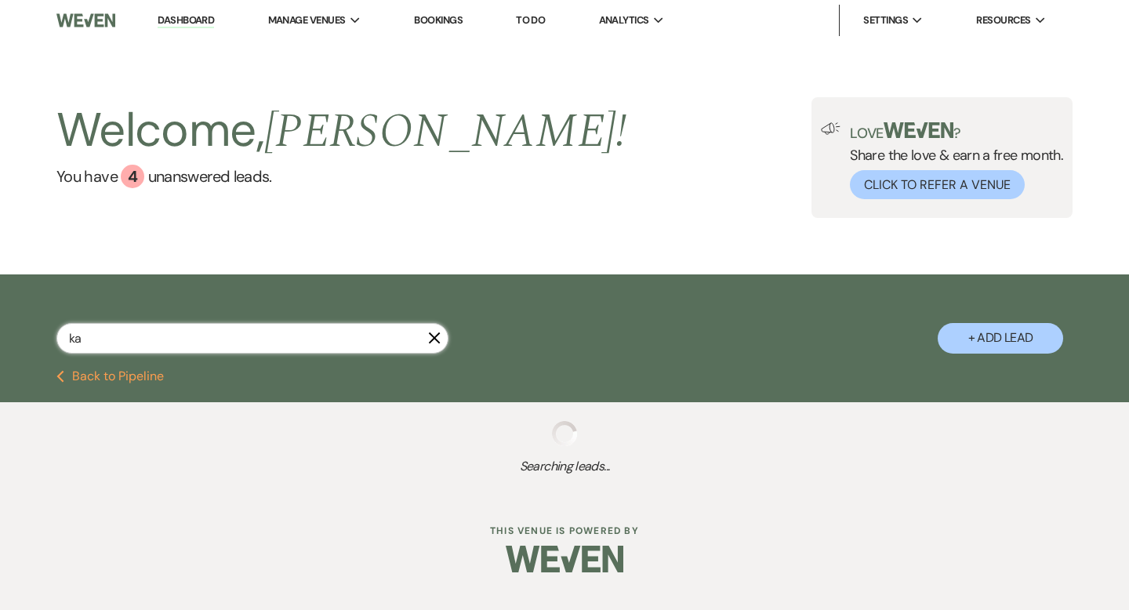
select select "6"
select select "8"
select select "5"
select select "8"
select select "5"
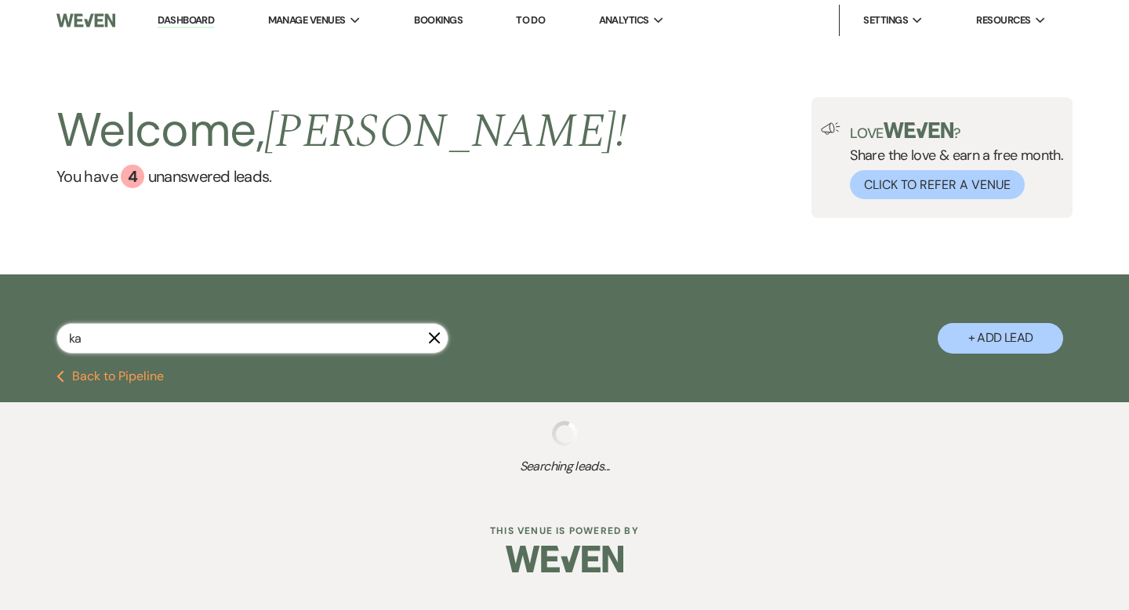
select select "8"
select select "5"
select select "8"
select select "1"
select select "8"
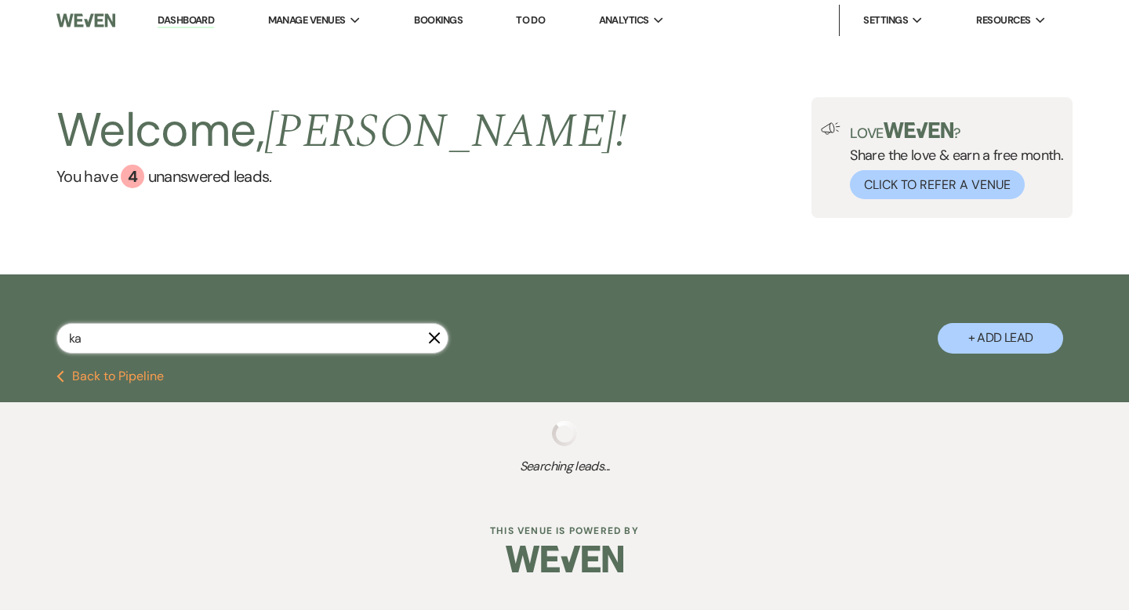
select select "5"
select select "8"
select select "5"
select select "8"
select select "5"
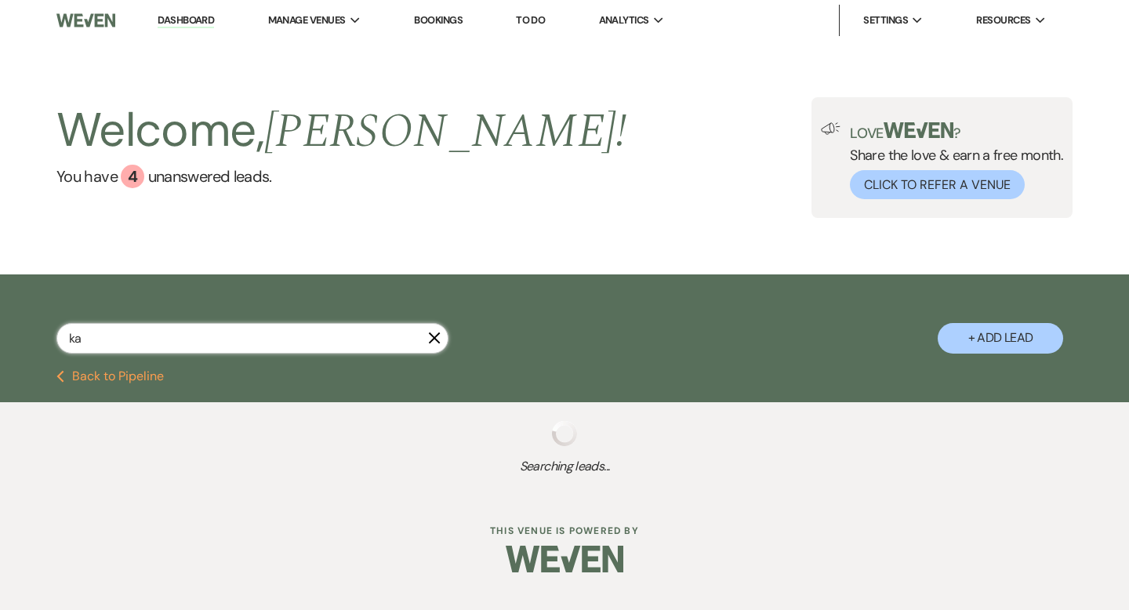
select select "8"
select select "5"
select select "8"
select select "5"
select select "8"
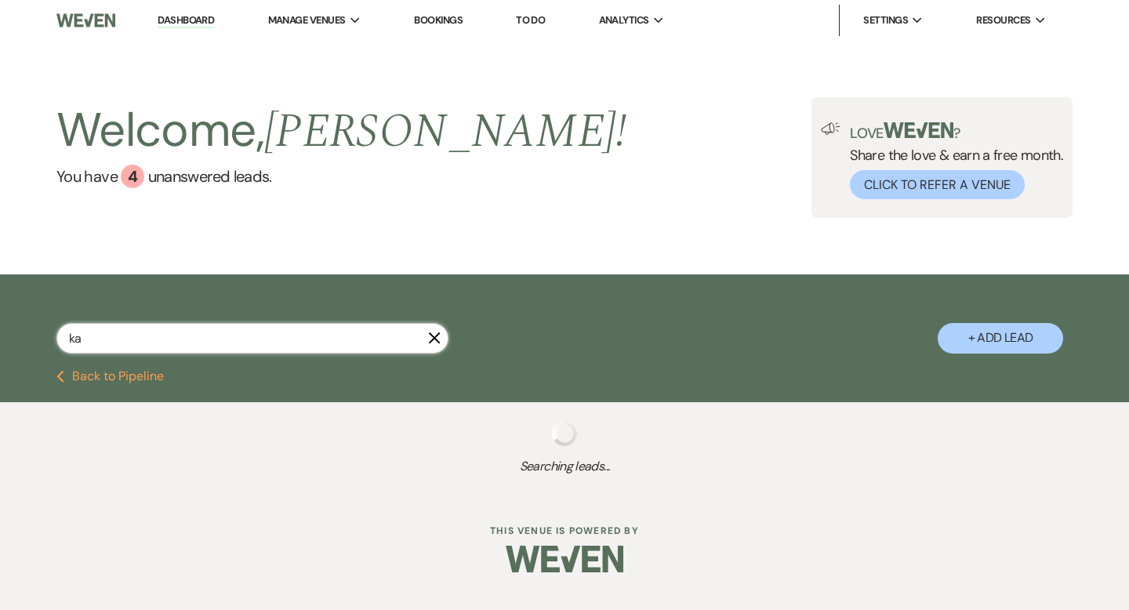
select select "5"
select select "8"
select select "5"
select select "8"
select select "5"
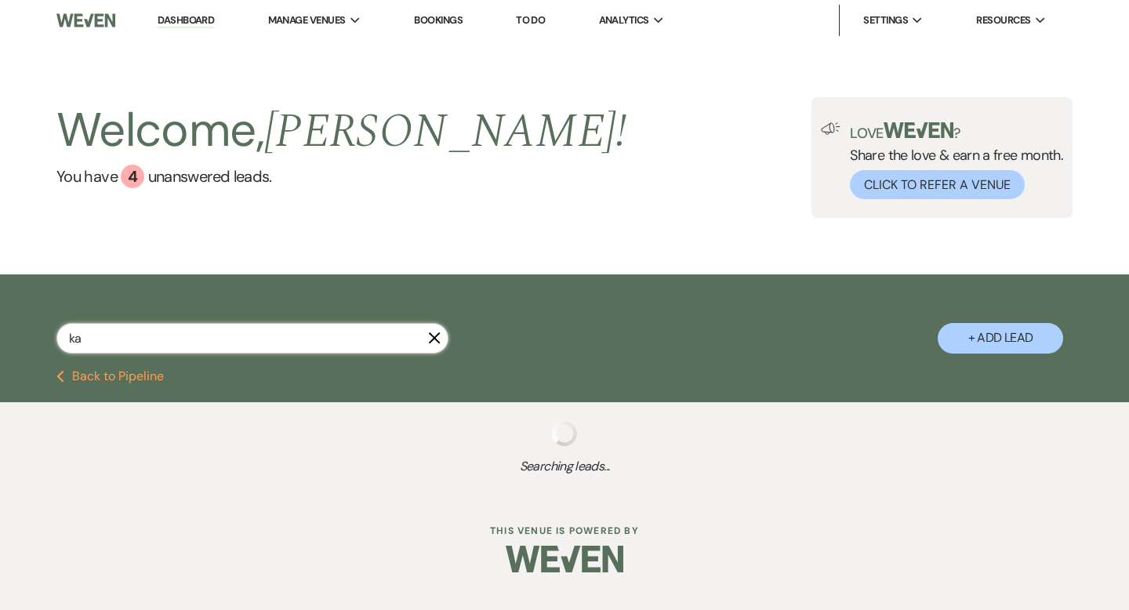
select select "8"
select select "1"
select select "8"
select select "5"
select select "8"
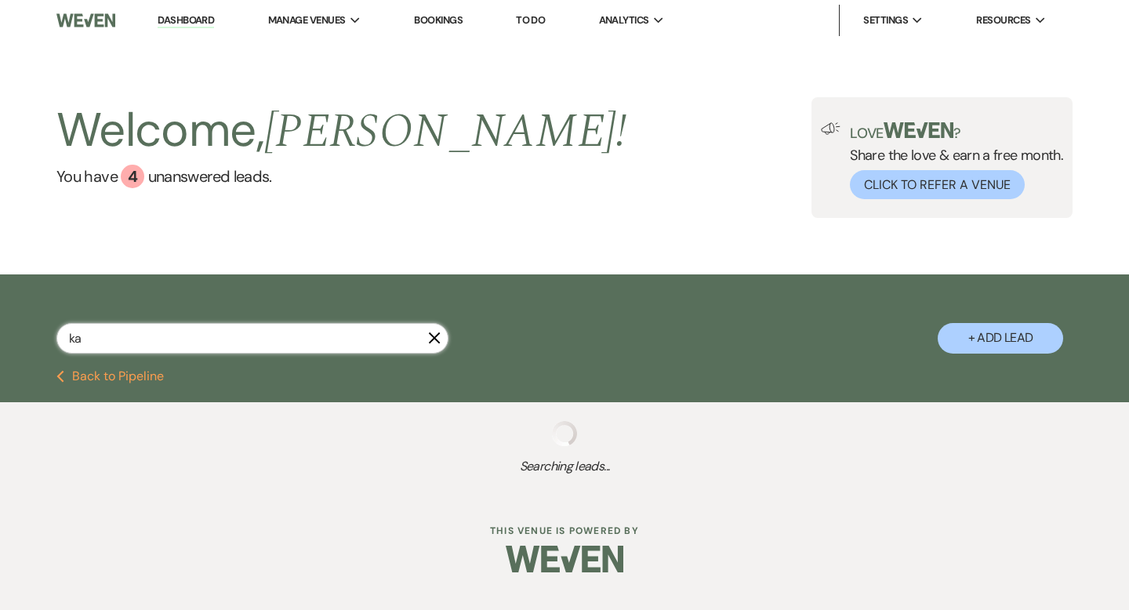
select select "6"
select select "8"
select select "1"
select select "8"
select select "5"
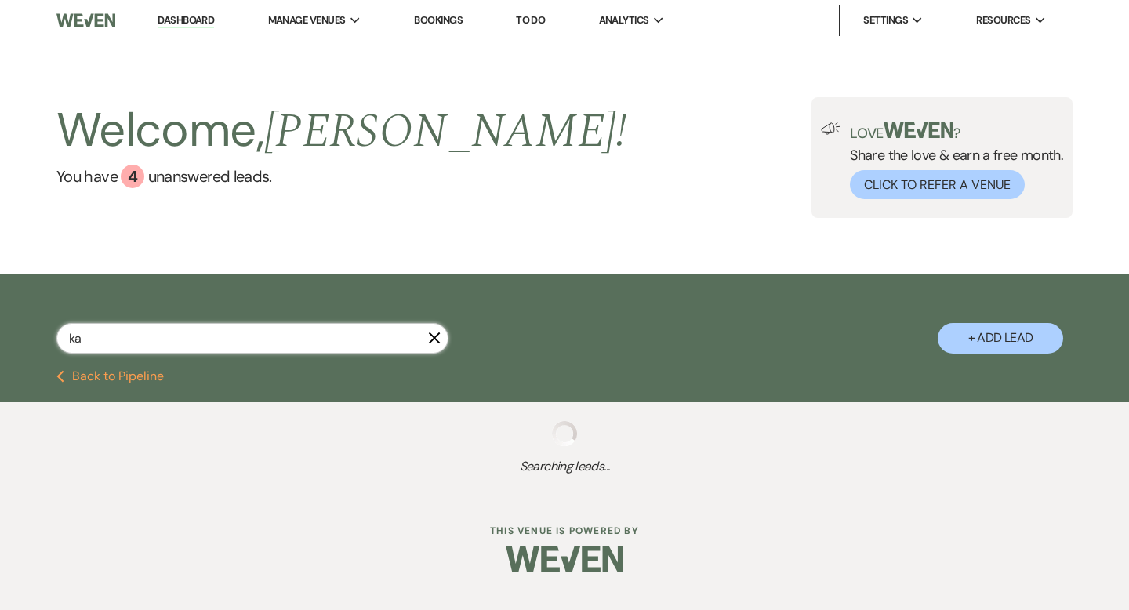
select select "8"
select select "4"
select select "8"
select select "5"
select select "8"
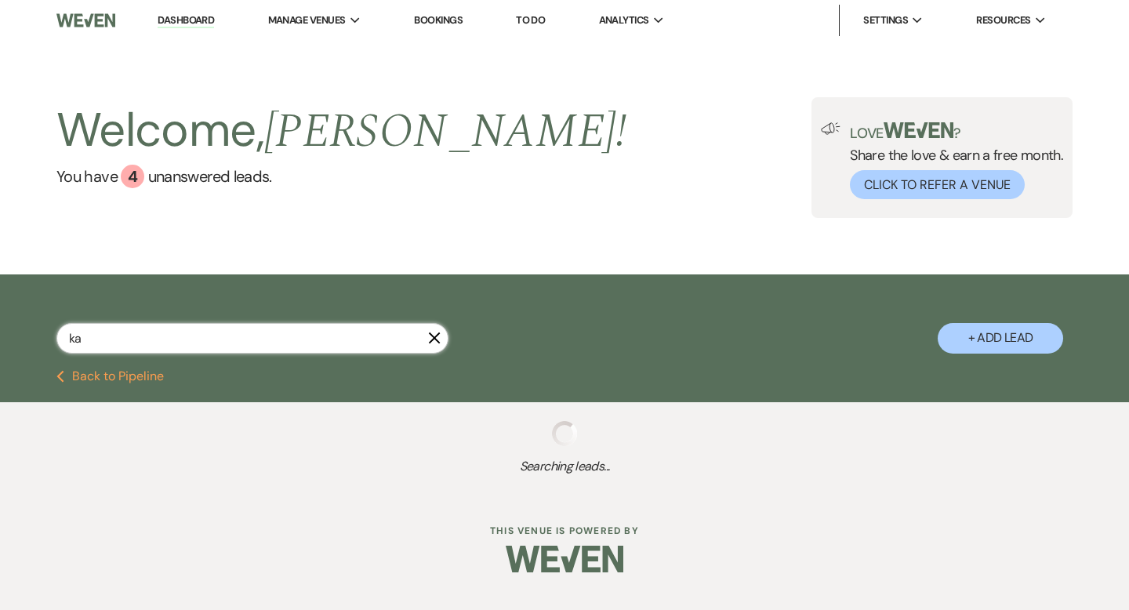
select select "5"
select select "8"
select select "5"
select select "8"
select select "5"
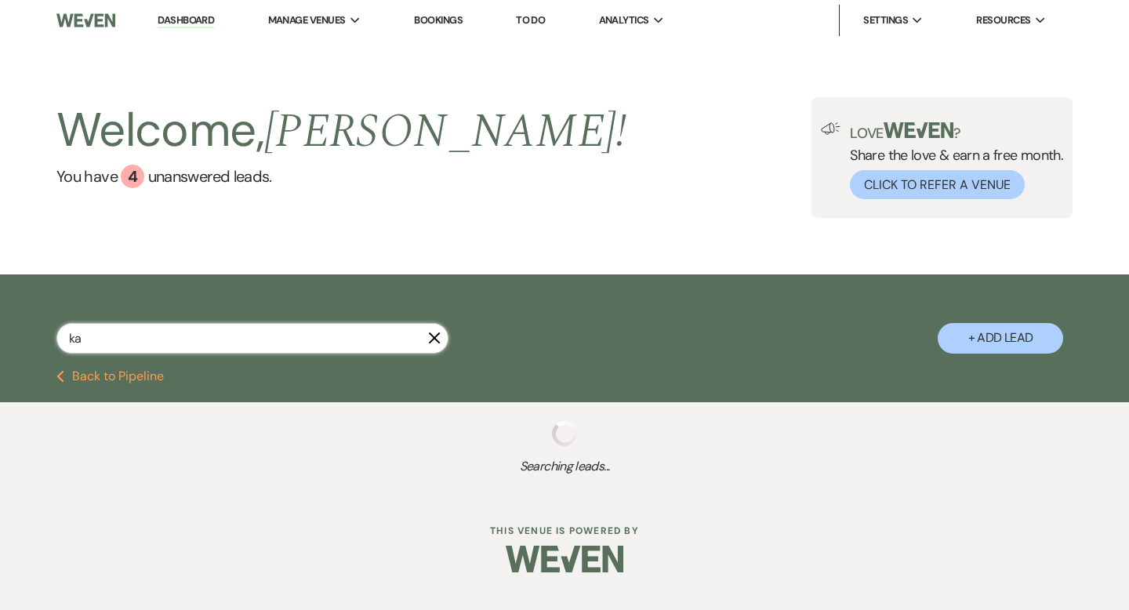
select select "8"
select select "5"
select select "8"
select select "5"
select select "8"
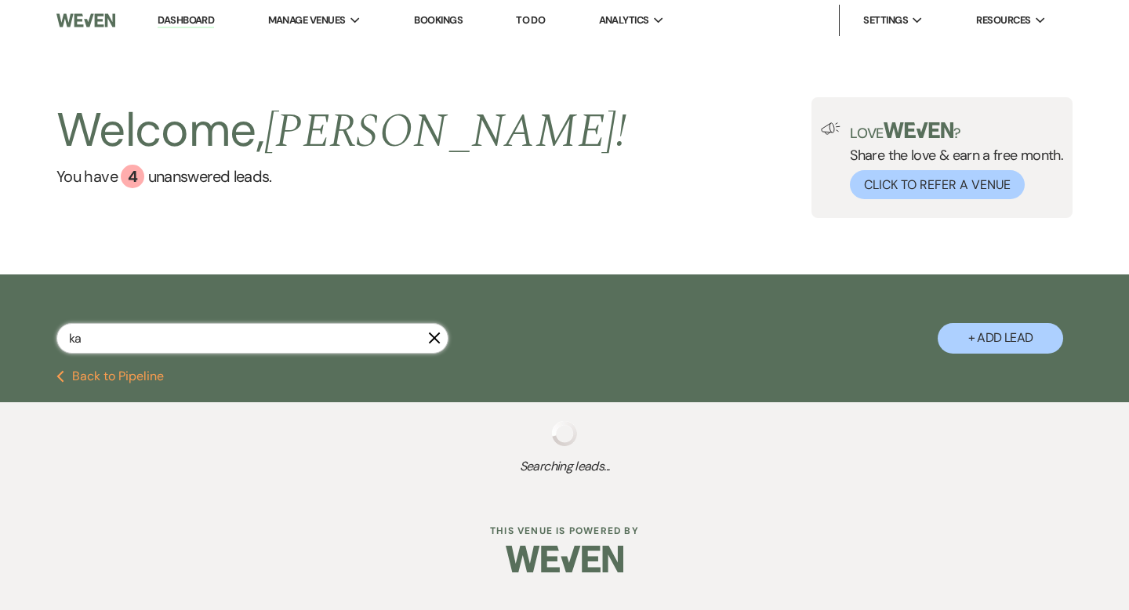
select select "5"
select select "8"
select select "5"
select select "8"
select select "5"
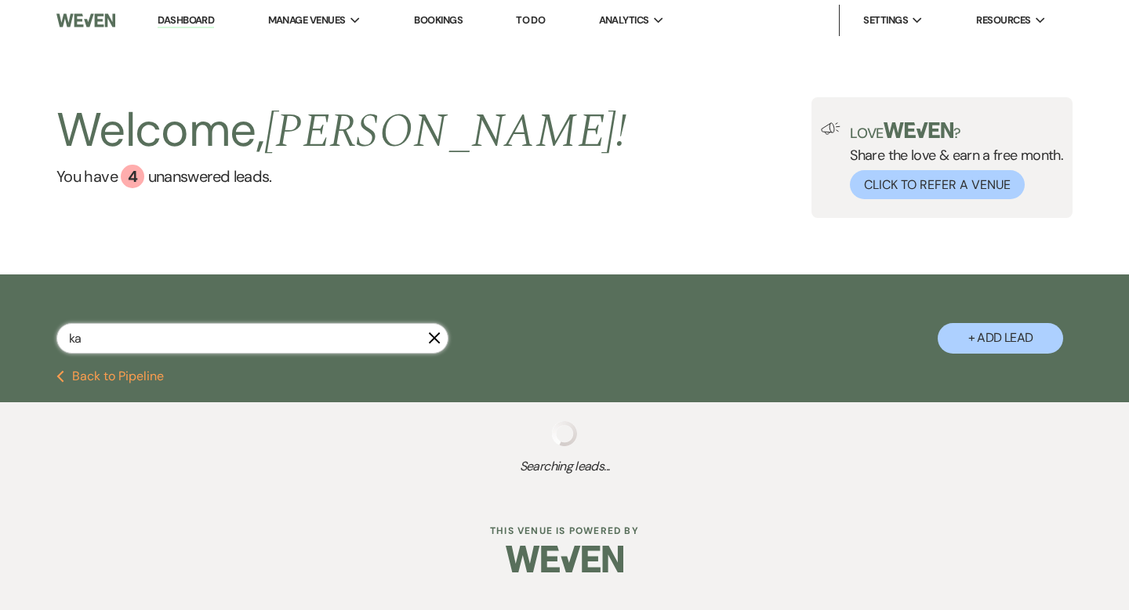
select select "8"
select select "5"
select select "8"
select select "5"
select select "8"
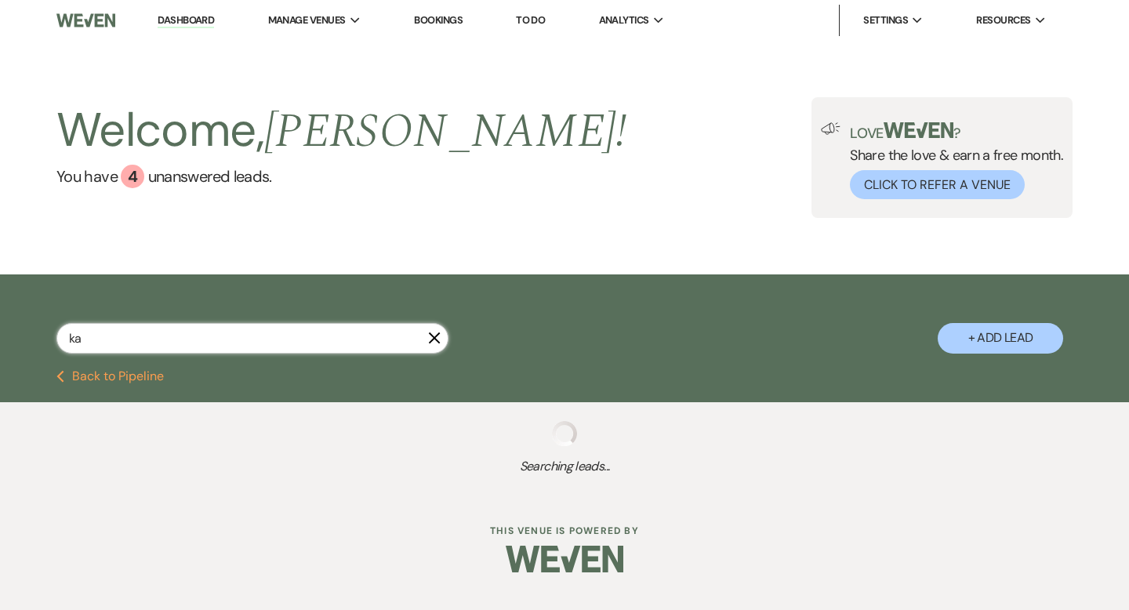
select select "5"
select select "8"
select select "3"
select select "8"
select select "5"
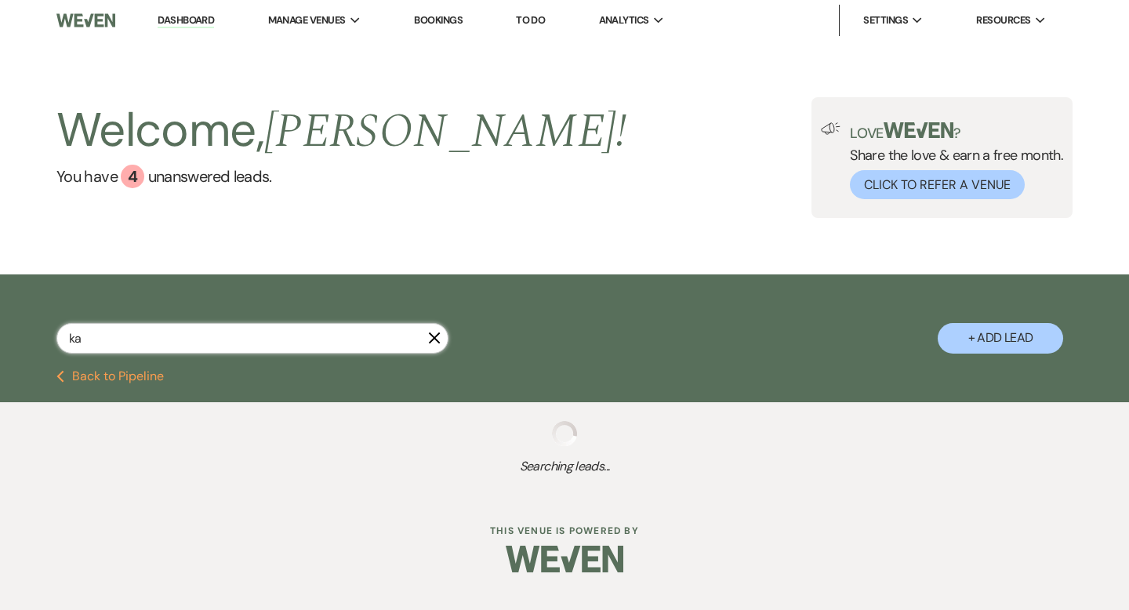
select select "8"
select select "5"
select select "8"
select select "5"
select select "8"
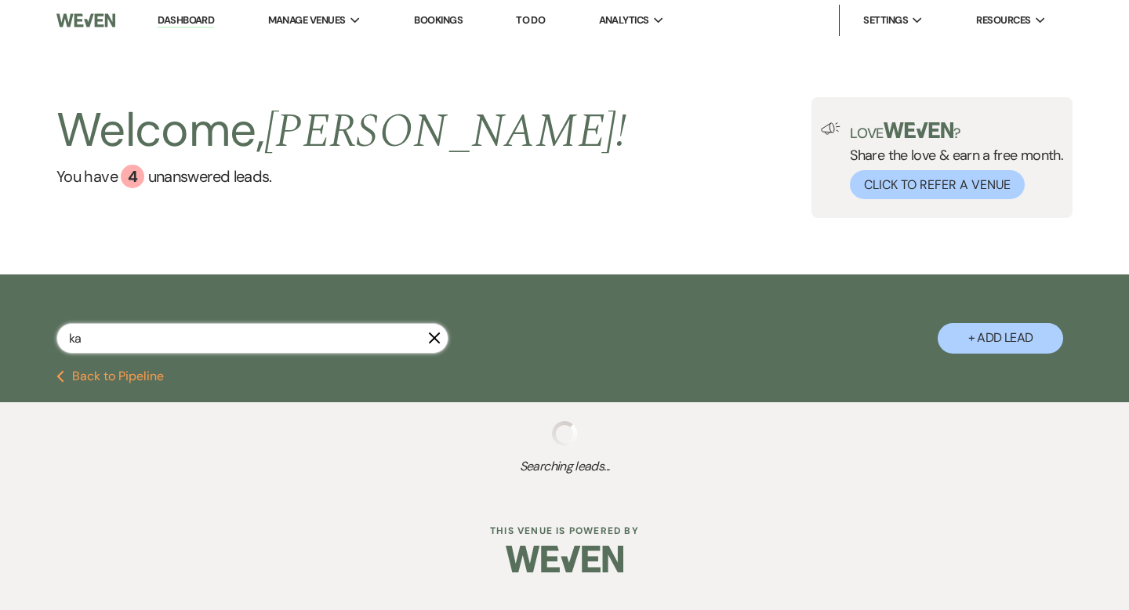
select select "8"
select select "7"
select select "8"
select select "6"
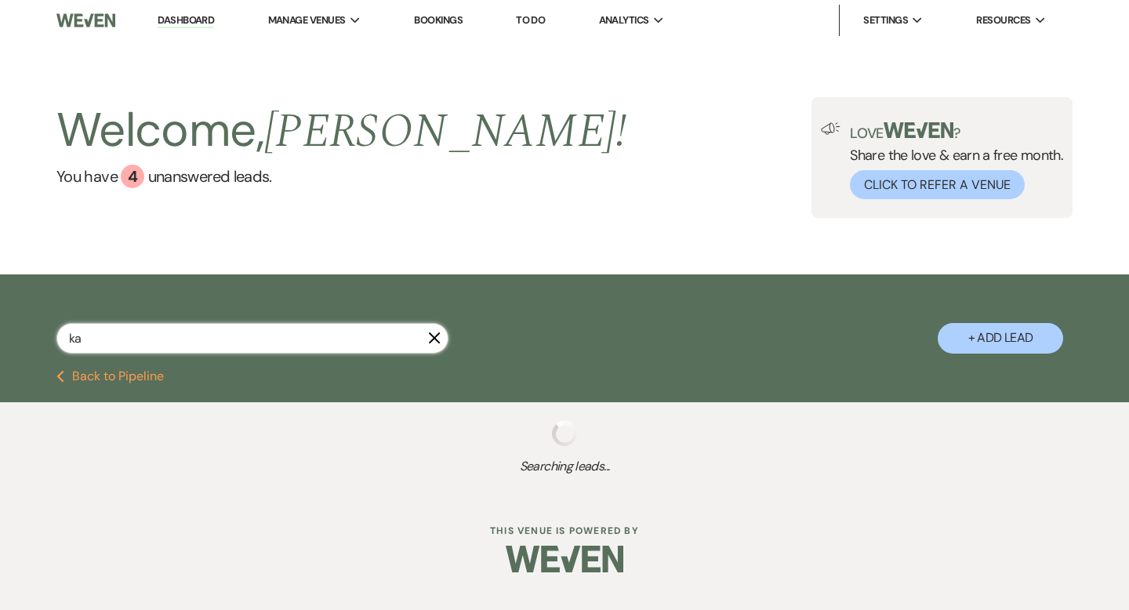
select select "8"
select select "5"
select select "8"
select select "6"
select select "8"
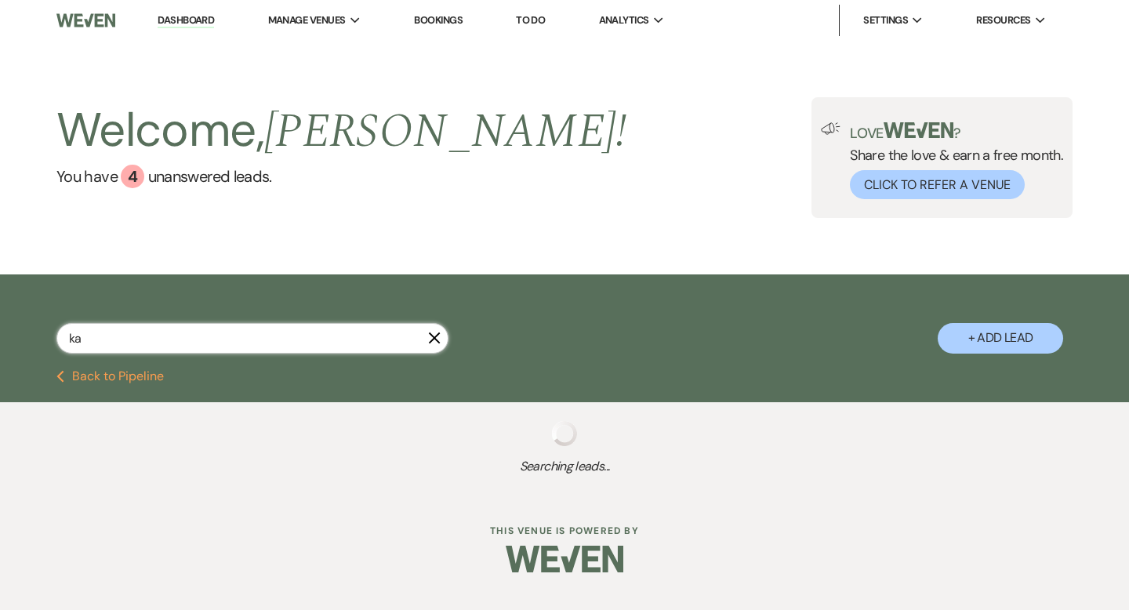
select select "4"
select select "8"
select select "5"
select select "8"
select select "5"
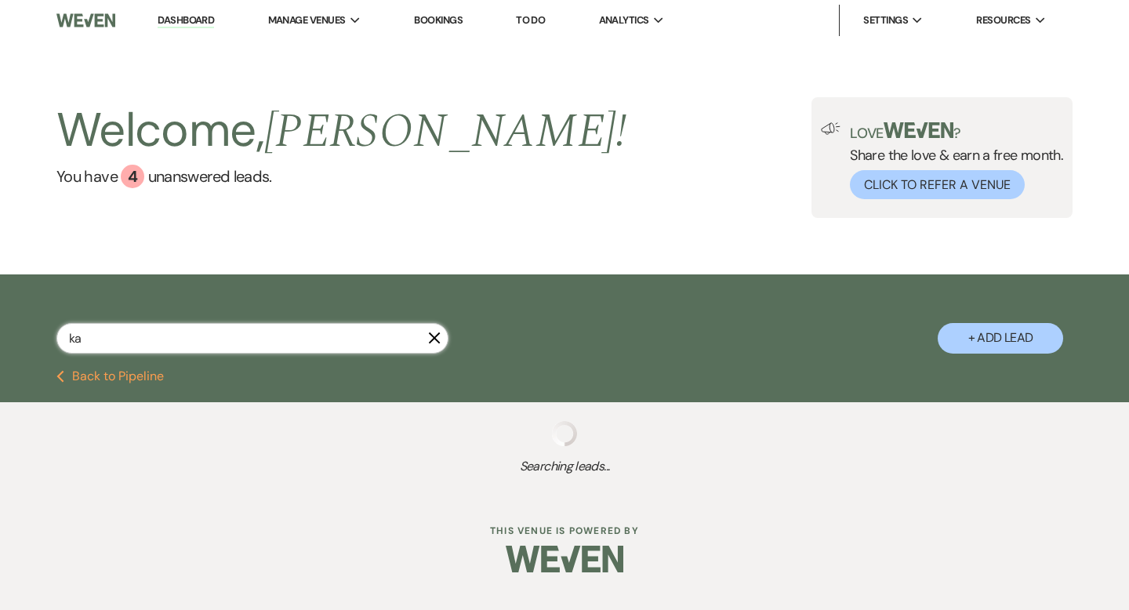
select select "8"
select select "5"
select select "8"
select select "5"
select select "8"
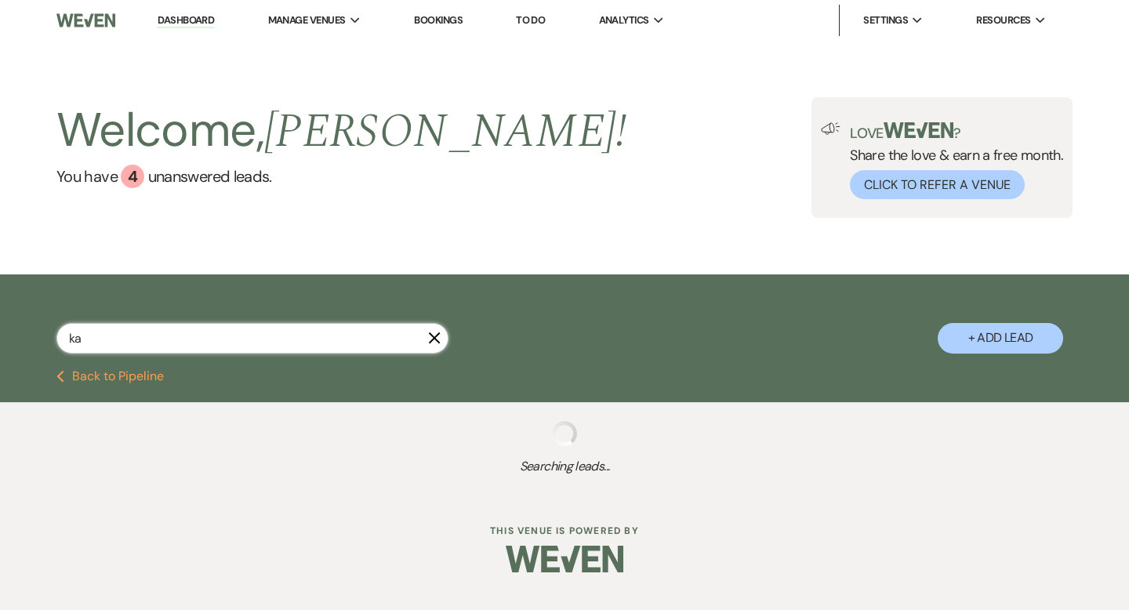
select select "5"
select select "8"
select select "5"
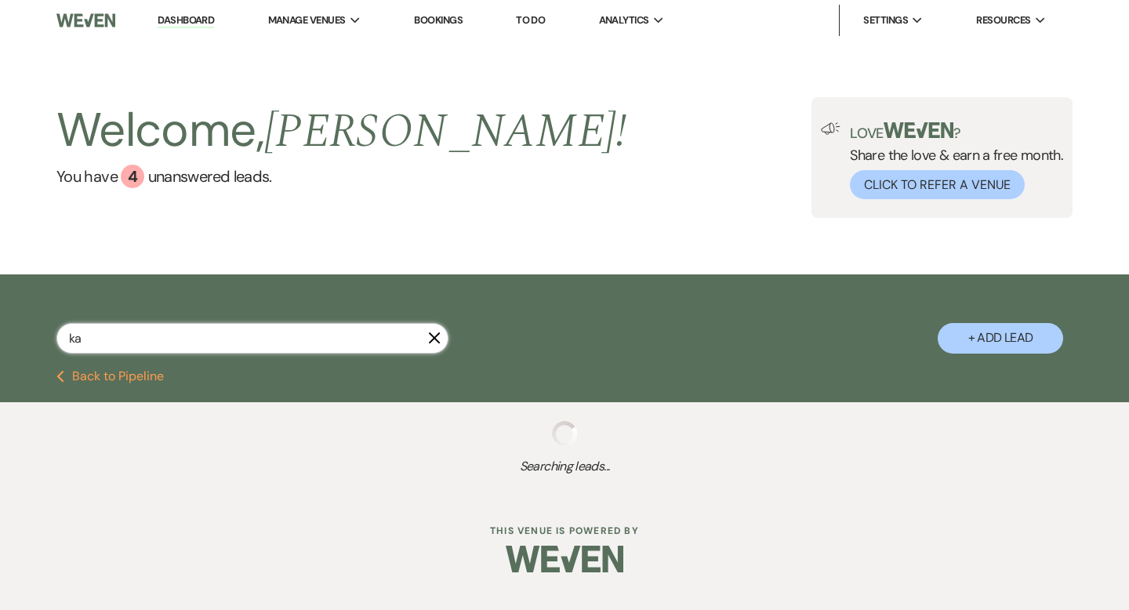
select select "8"
select select "6"
select select "8"
select select "5"
select select "8"
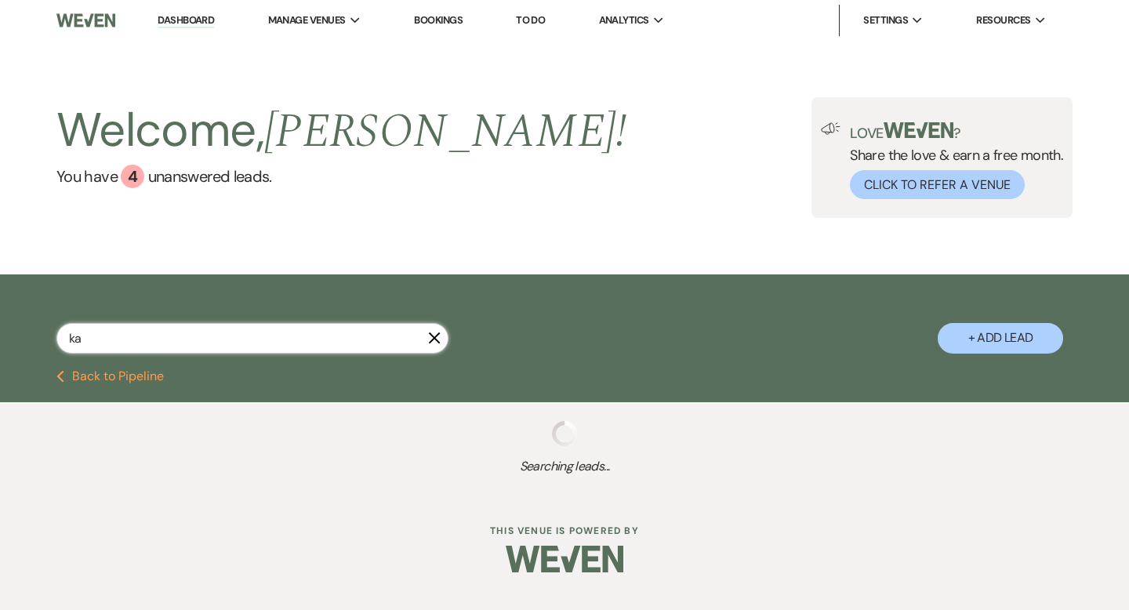
select select "5"
select select "8"
select select "5"
select select "8"
select select "7"
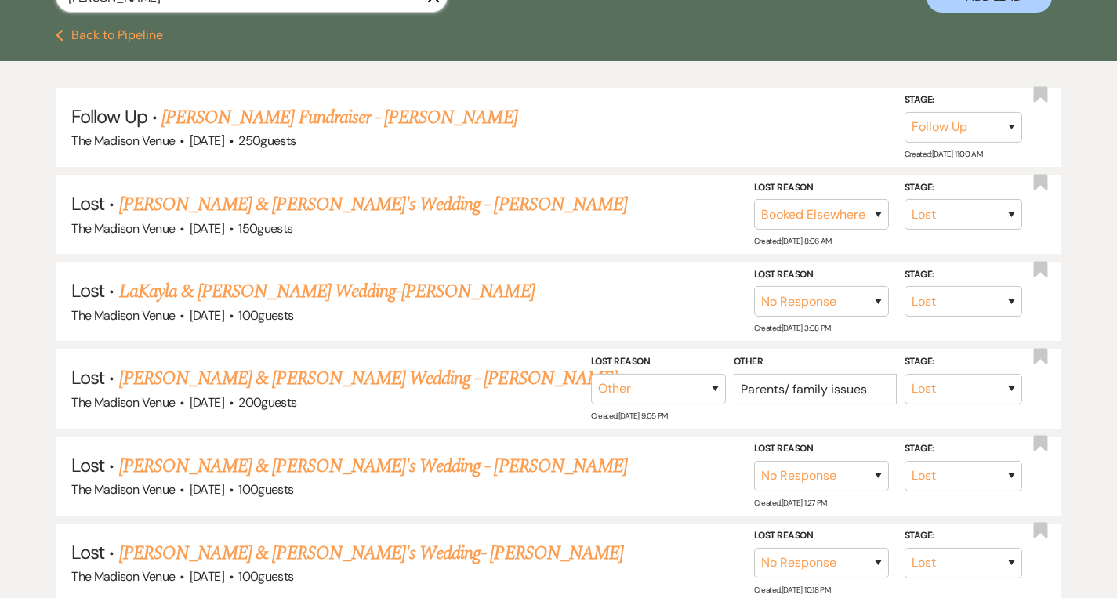
scroll to position [329, 0]
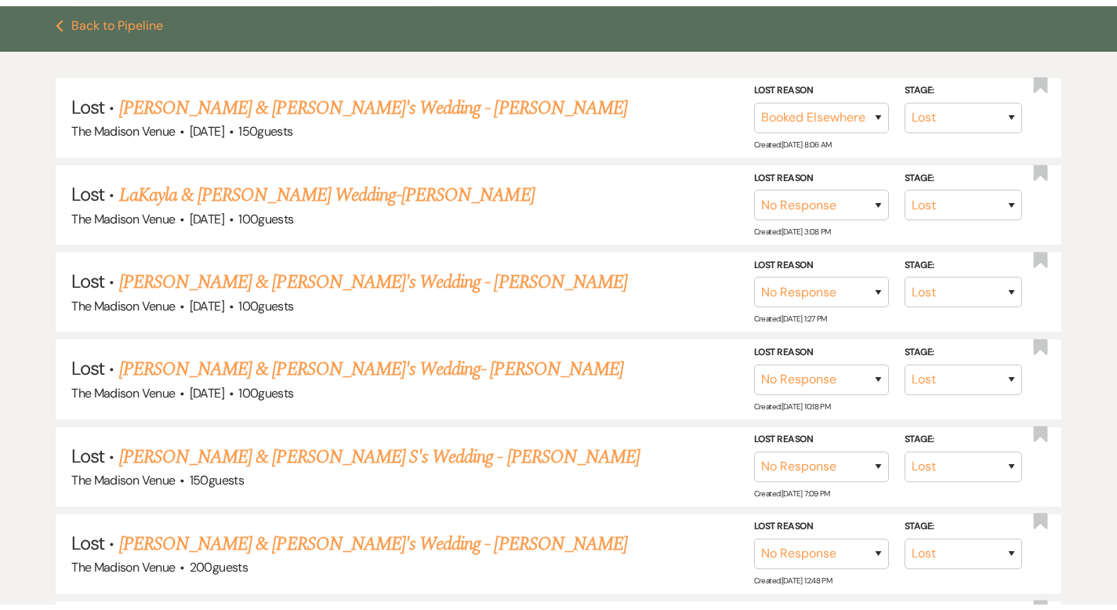
scroll to position [452, 0]
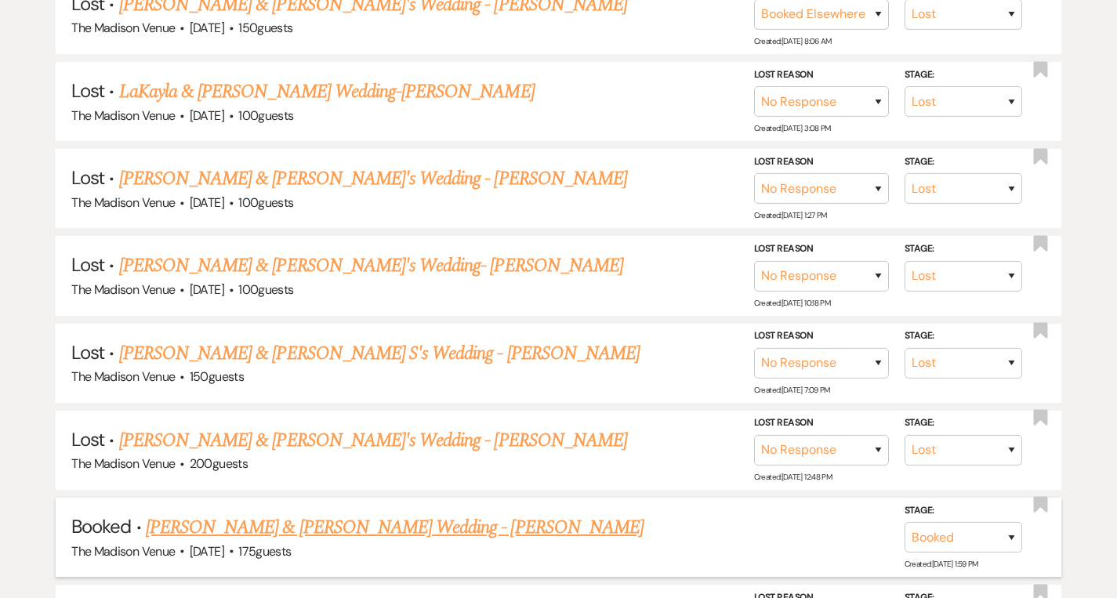
click at [196, 526] on link "[PERSON_NAME] & [PERSON_NAME] Wedding - [PERSON_NAME]" at bounding box center [395, 528] width 498 height 28
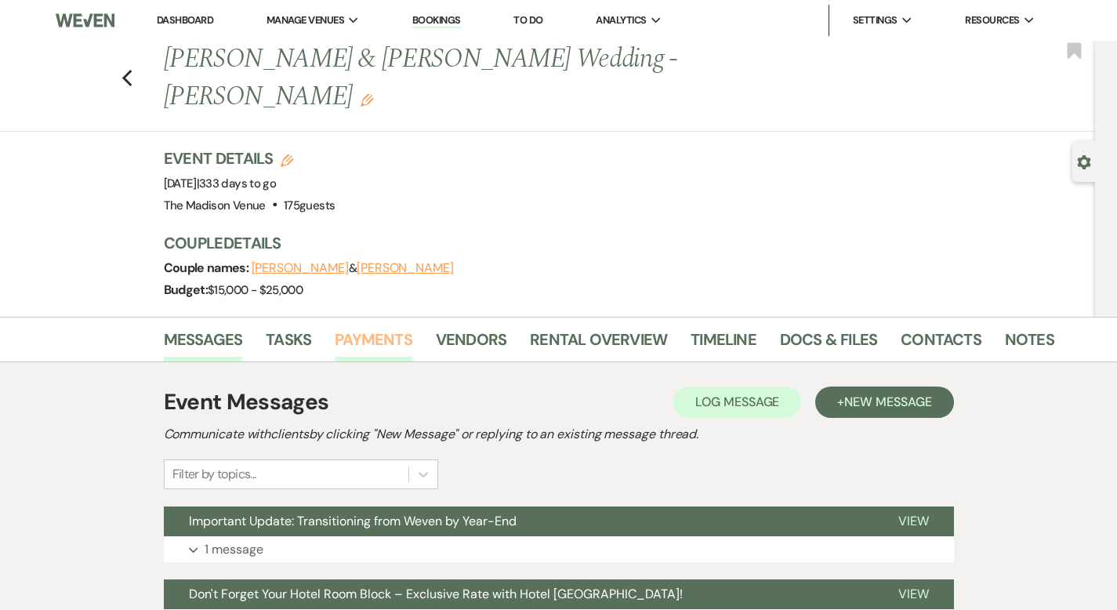
click at [335, 327] on link "Payments" at bounding box center [374, 344] width 78 height 35
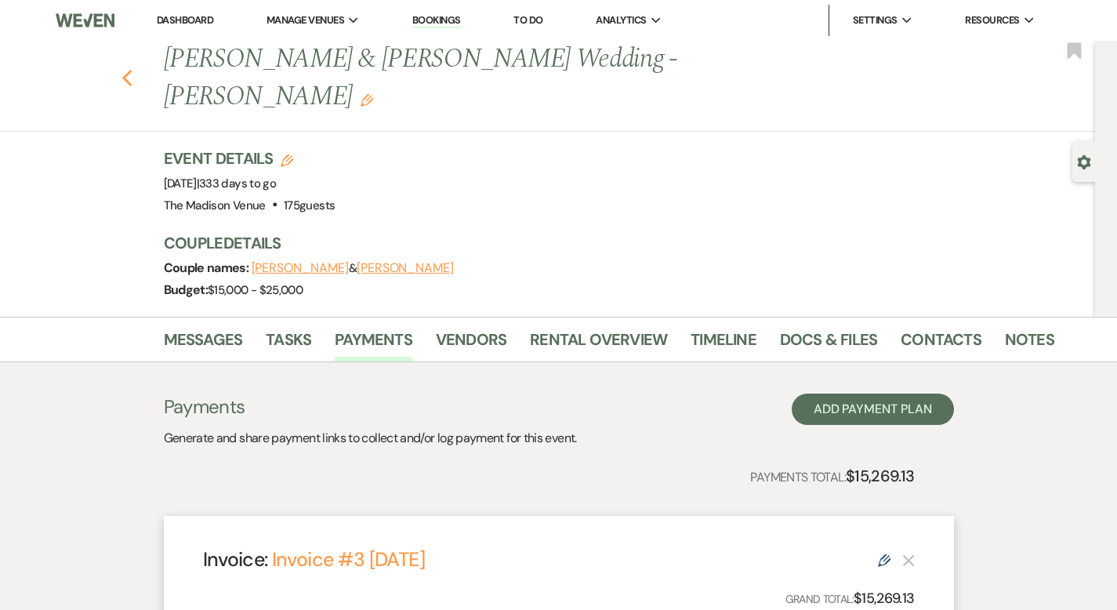
click at [122, 70] on use "button" at bounding box center [127, 78] width 10 height 17
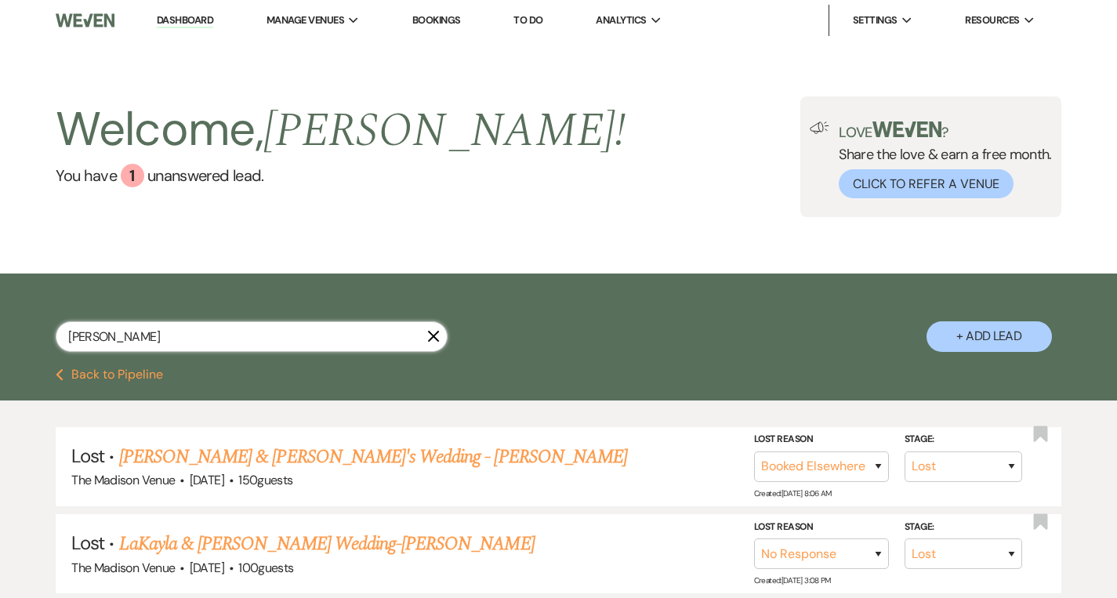
click at [166, 321] on input "[PERSON_NAME]" at bounding box center [252, 336] width 392 height 31
